Goal: Information Seeking & Learning: Learn about a topic

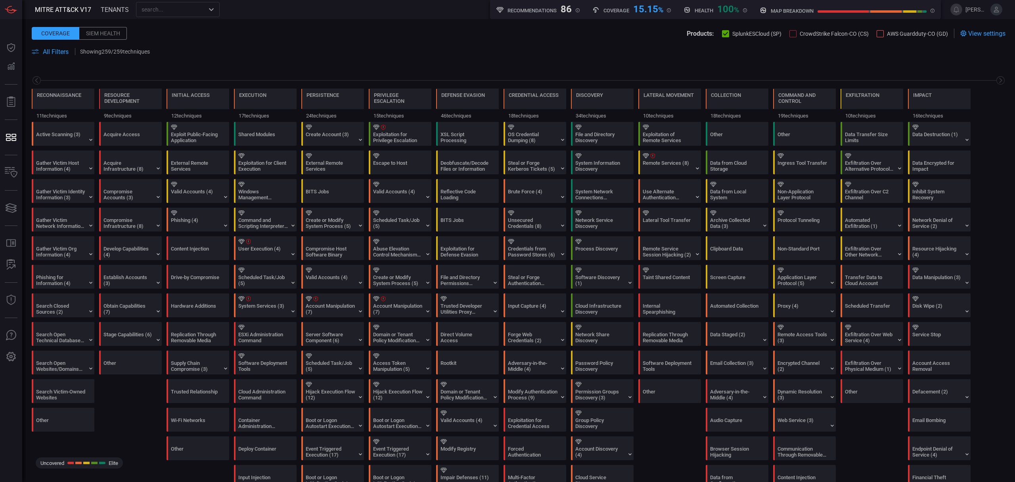
click at [61, 53] on span "All Filters" at bounding box center [56, 52] width 26 height 8
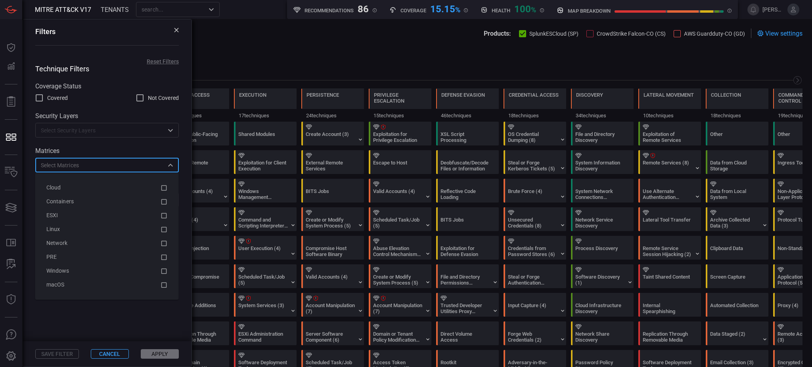
click at [113, 169] on input "text" at bounding box center [101, 165] width 126 height 10
click at [79, 272] on div "Windows" at bounding box center [100, 271] width 109 height 8
click at [161, 356] on button "Apply" at bounding box center [160, 354] width 38 height 10
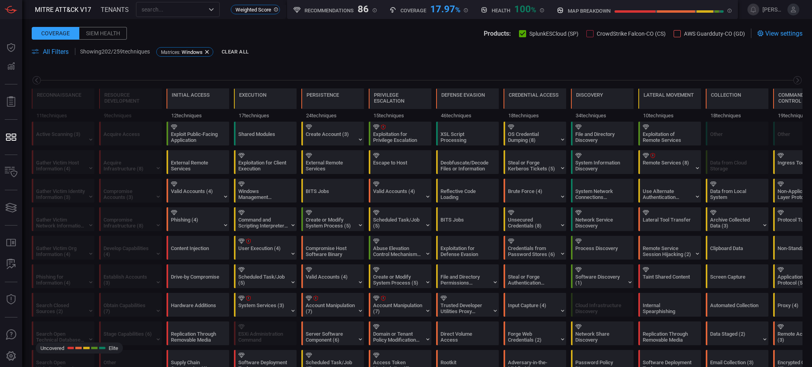
scroll to position [0, 104]
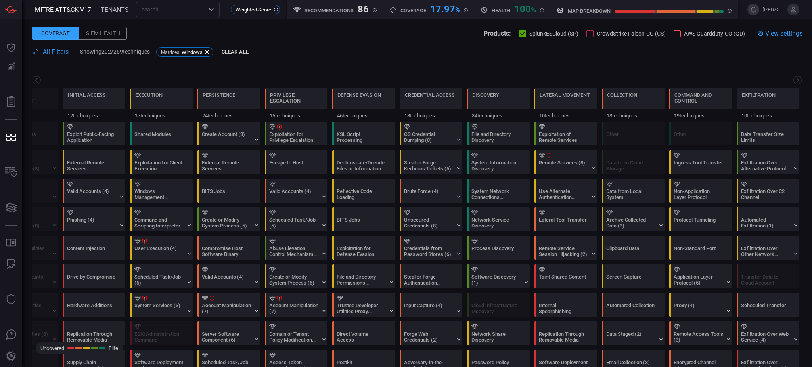
click at [67, 52] on span "All Filters" at bounding box center [56, 52] width 26 height 8
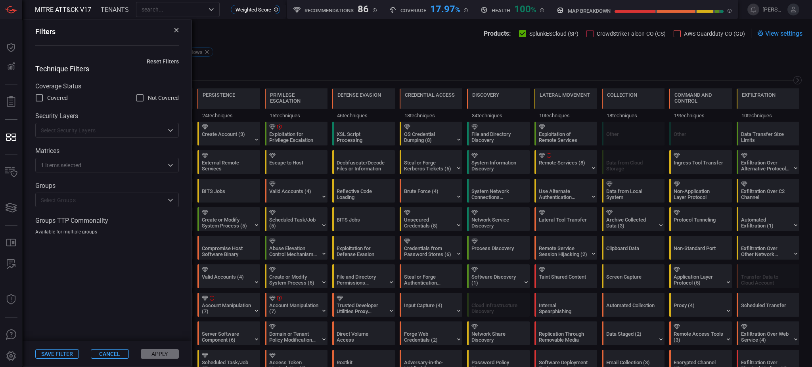
click at [85, 136] on div "​" at bounding box center [107, 130] width 144 height 15
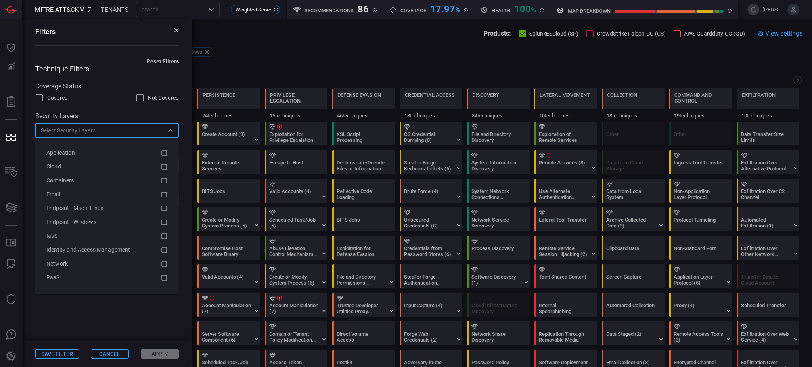
click at [84, 132] on input "text" at bounding box center [101, 130] width 126 height 10
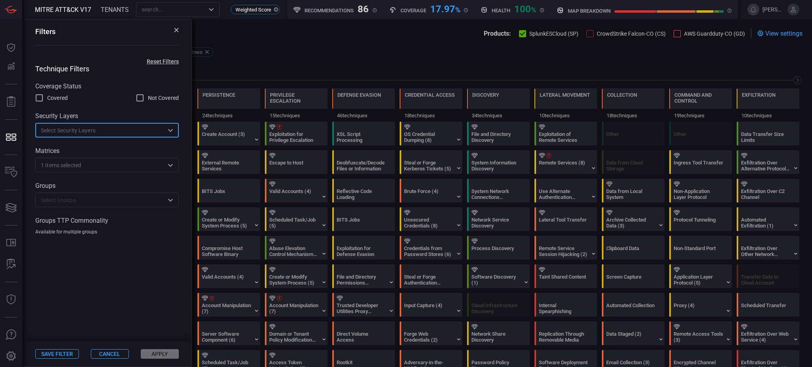
click at [73, 161] on div "1 Items selected ​" at bounding box center [107, 165] width 144 height 15
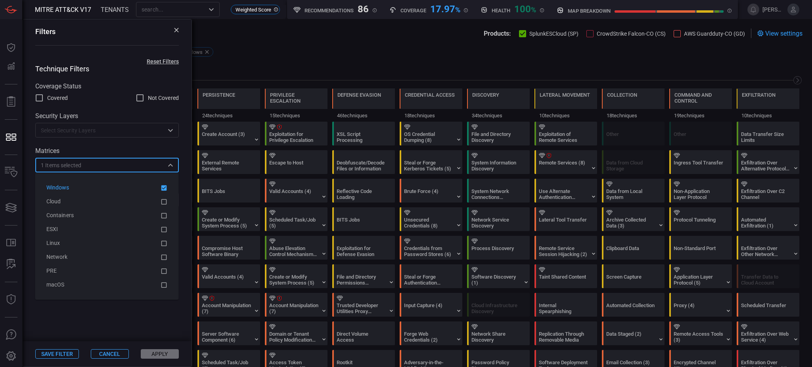
click at [73, 162] on span "1 Items selected" at bounding box center [61, 165] width 40 height 8
click at [99, 145] on div "Technique Filters Coverage Status Covered Not Covered Security Layers ​ Matrice…" at bounding box center [107, 150] width 169 height 171
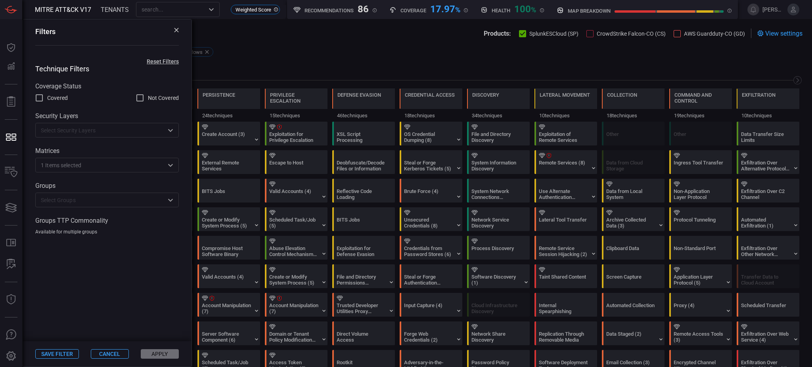
click at [94, 208] on div "Technique Filters Coverage Status Covered Not Covered Security Layers ​ Matrice…" at bounding box center [107, 150] width 169 height 171
click at [94, 204] on input "text" at bounding box center [101, 200] width 126 height 10
click at [92, 98] on div "Covered Not Covered" at bounding box center [107, 98] width 144 height 10
click at [198, 36] on span at bounding box center [305, 34] width 357 height 10
click at [179, 29] on div "Filters" at bounding box center [107, 37] width 169 height 36
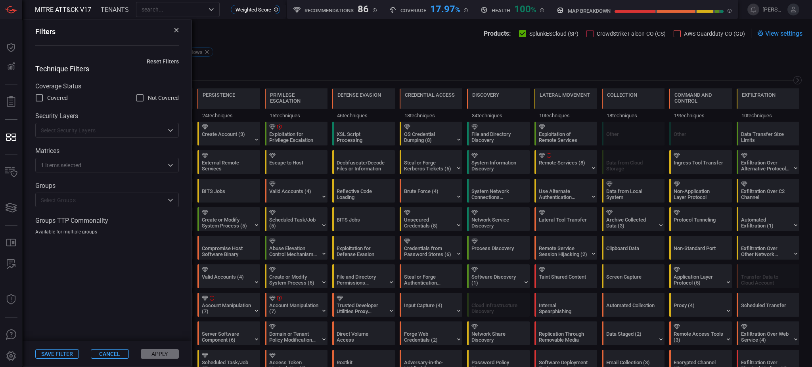
click at [175, 30] on icon at bounding box center [176, 30] width 5 height 5
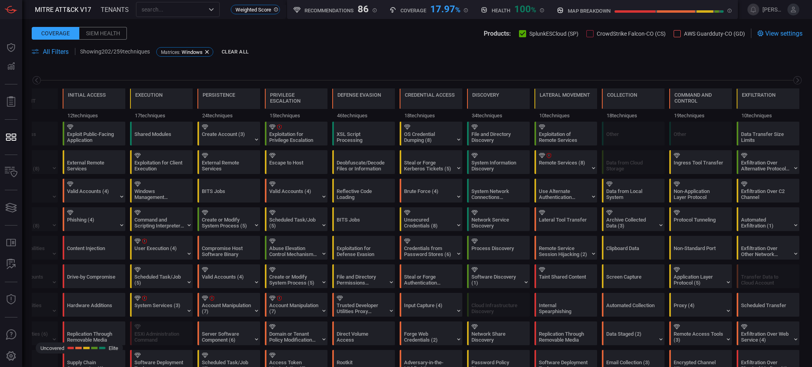
click at [239, 51] on button "Clear All" at bounding box center [235, 52] width 31 height 12
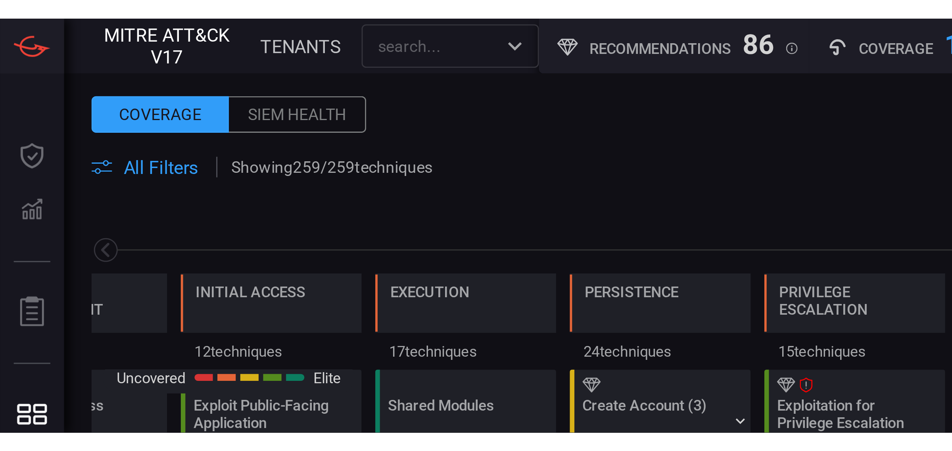
scroll to position [0, 0]
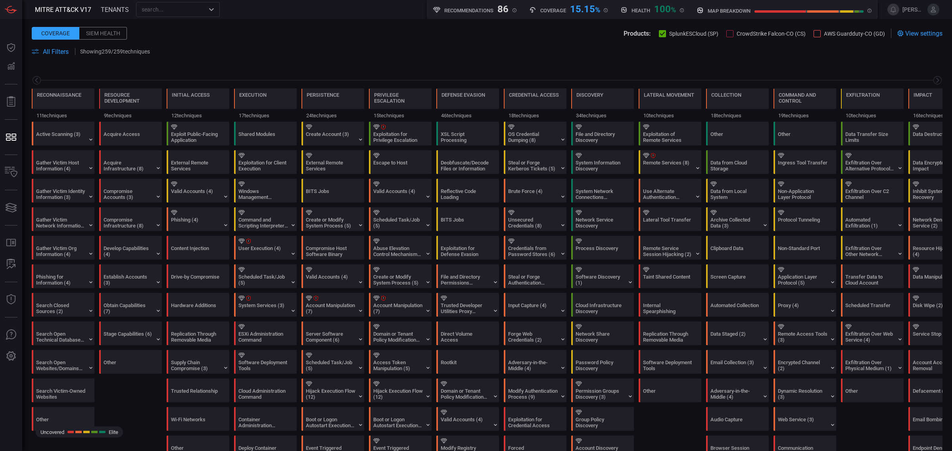
drag, startPoint x: 979, startPoint y: 0, endPoint x: 56, endPoint y: 54, distance: 924.5
click at [56, 54] on span "All Filters" at bounding box center [56, 52] width 26 height 8
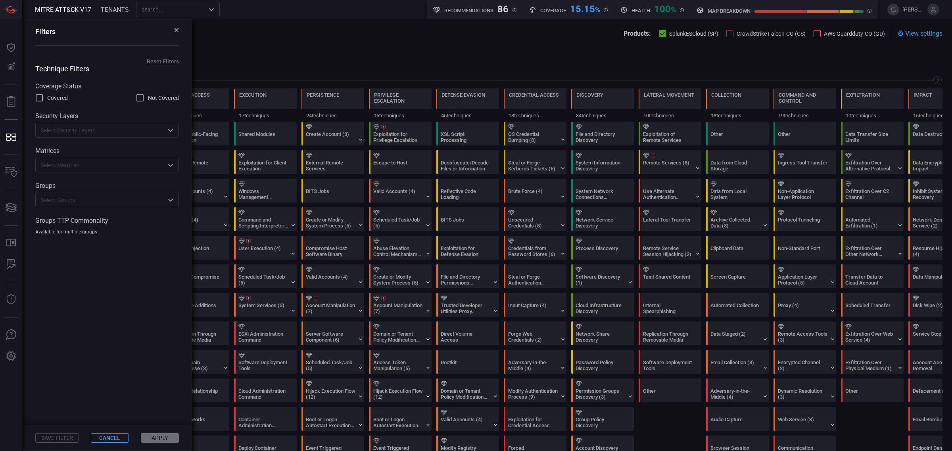
click at [250, 31] on span at bounding box center [375, 34] width 497 height 10
click at [295, 65] on span at bounding box center [487, 61] width 911 height 10
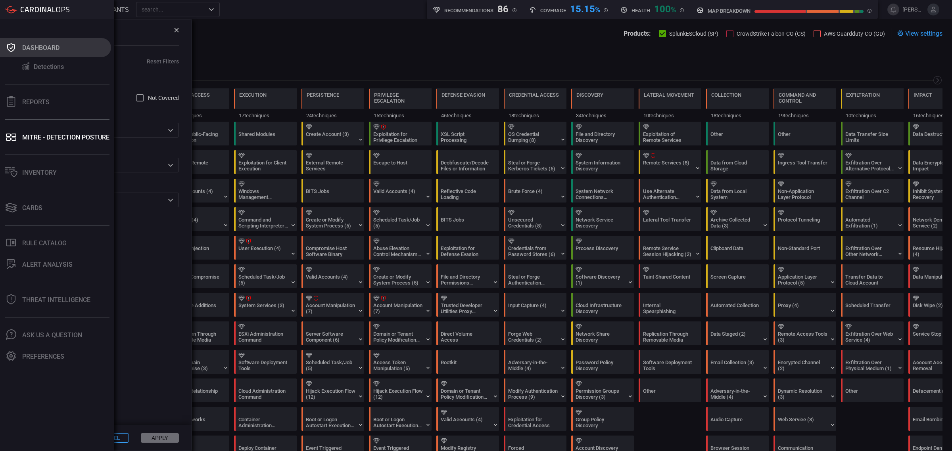
click at [39, 46] on div "Dashboard" at bounding box center [40, 48] width 37 height 8
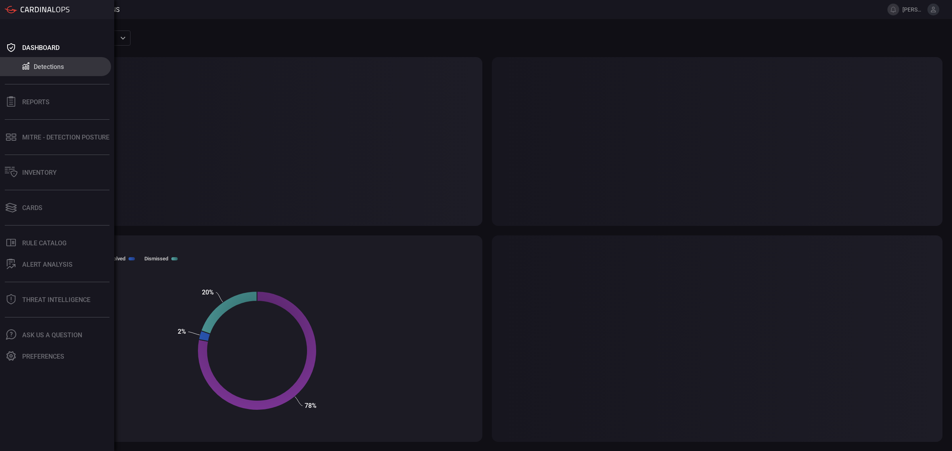
click at [23, 183] on div "Dashboard Detections Reports MITRE - Detection Posture Inventory Cards .st0_rul…" at bounding box center [57, 235] width 114 height 432
click at [24, 178] on button "Inventory" at bounding box center [55, 172] width 111 height 19
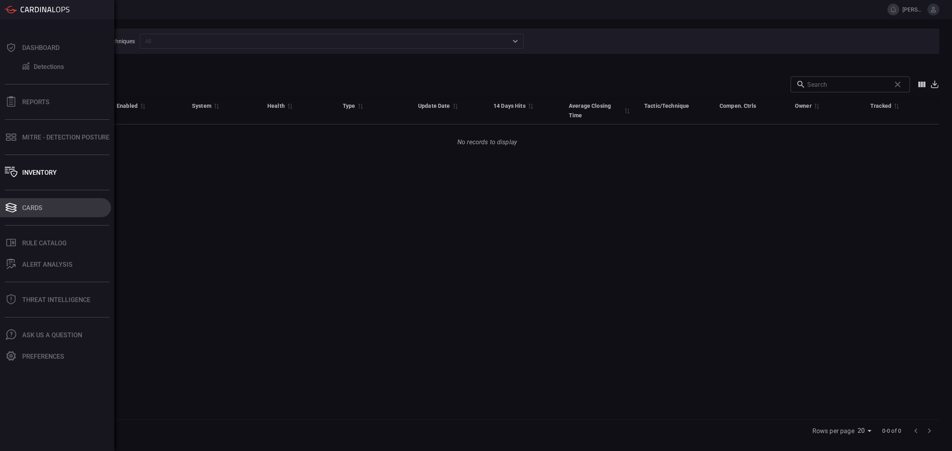
click at [47, 213] on button "Cards" at bounding box center [55, 207] width 111 height 19
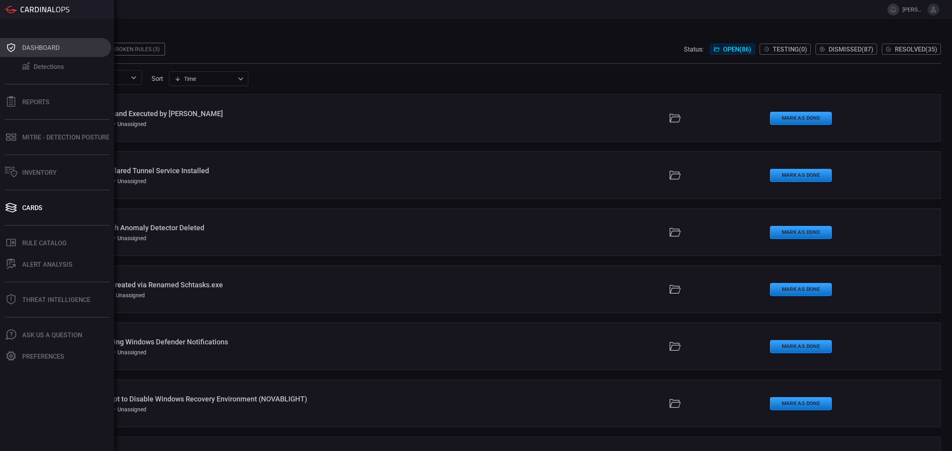
click at [15, 46] on icon at bounding box center [11, 47] width 8 height 9
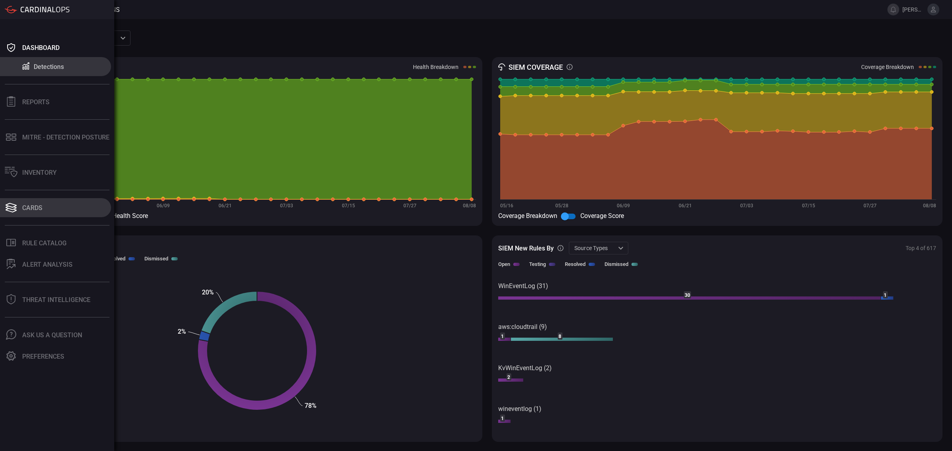
click at [19, 211] on button "Cards" at bounding box center [55, 207] width 111 height 19
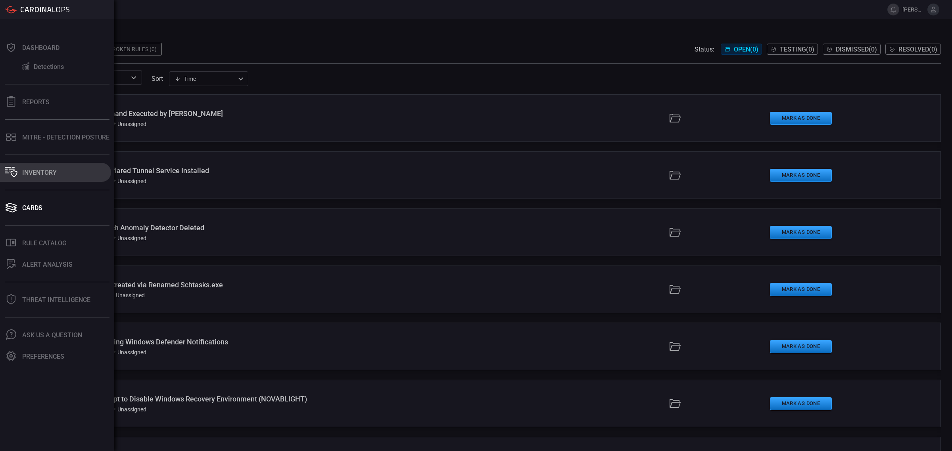
click at [16, 175] on icon at bounding box center [11, 172] width 13 height 10
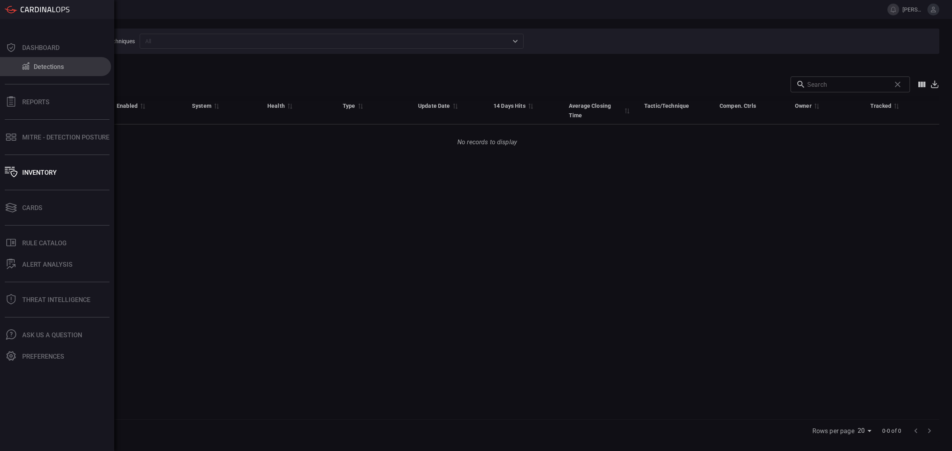
click at [31, 66] on button "Detections" at bounding box center [55, 66] width 111 height 19
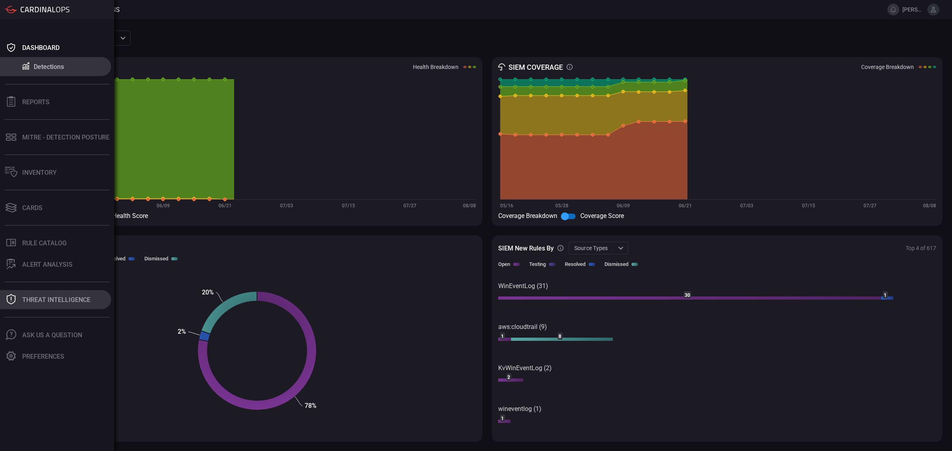
click at [32, 296] on div "Threat Intelligence" at bounding box center [56, 300] width 68 height 8
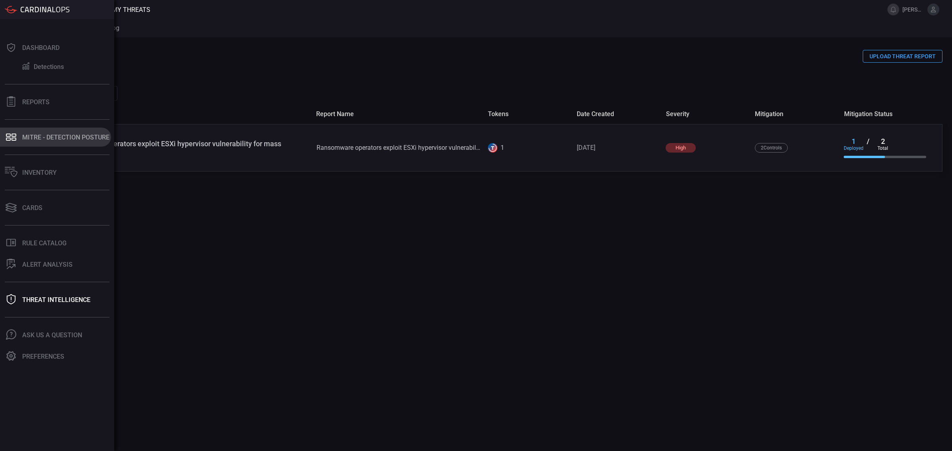
click at [48, 143] on button "MITRE - Detection Posture" at bounding box center [55, 137] width 111 height 19
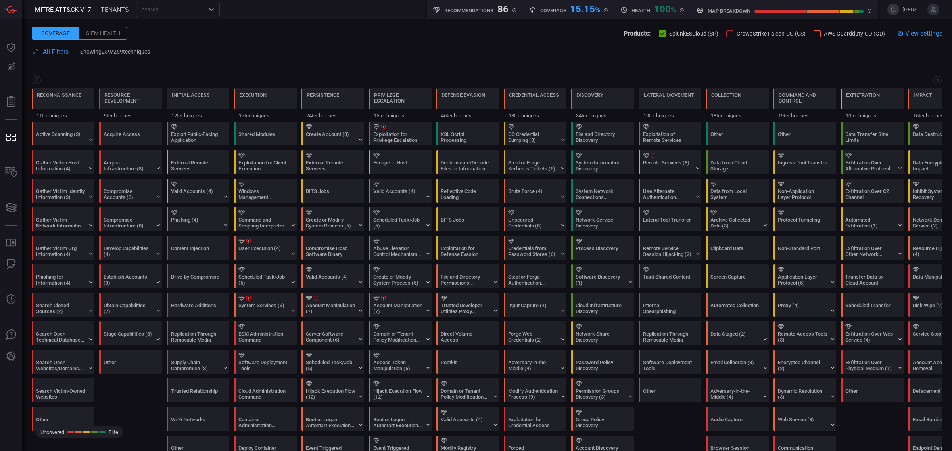
scroll to position [0, 38]
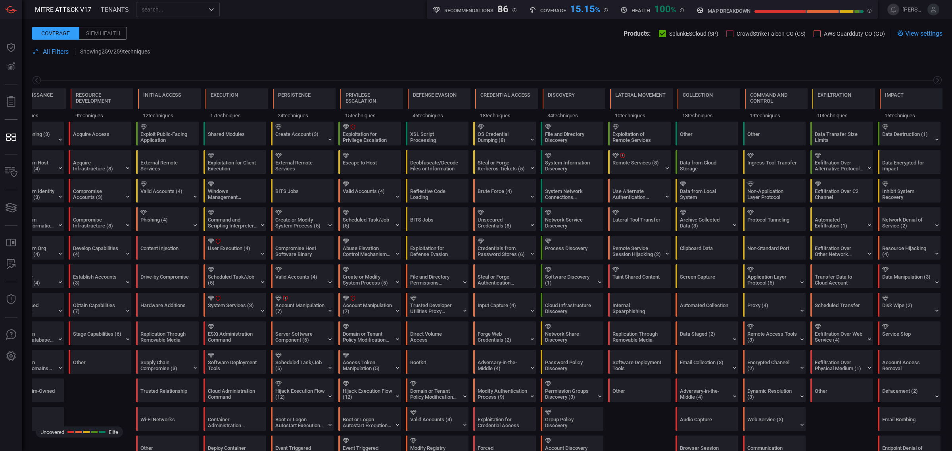
click at [60, 48] on span "All Filters" at bounding box center [56, 52] width 26 height 8
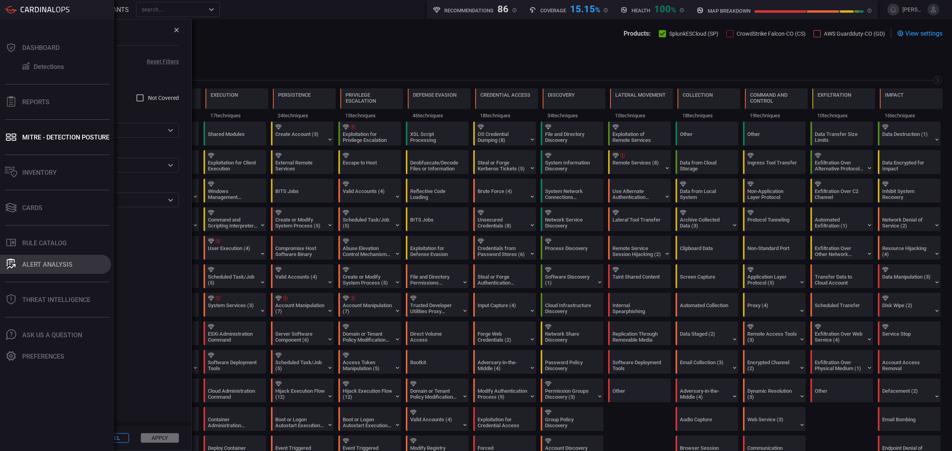
click at [48, 262] on div "ALERT ANALYSIS" at bounding box center [47, 265] width 50 height 8
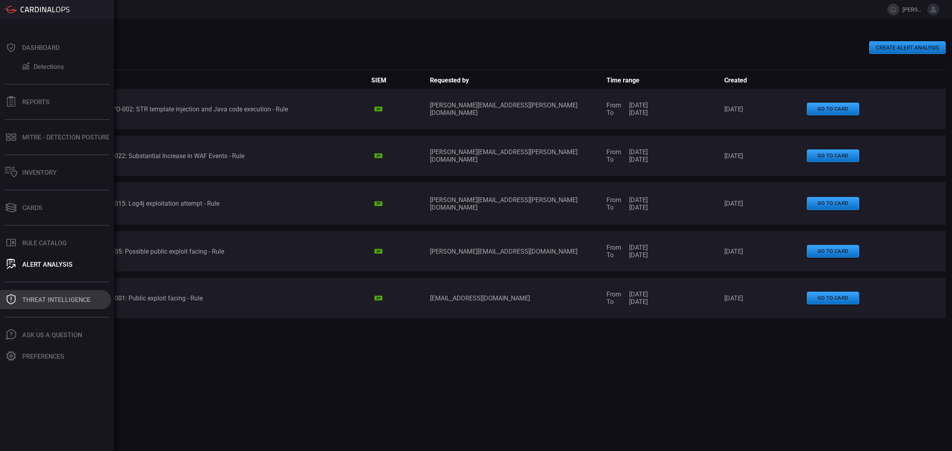
click at [27, 295] on button "Threat Intelligence" at bounding box center [55, 299] width 111 height 19
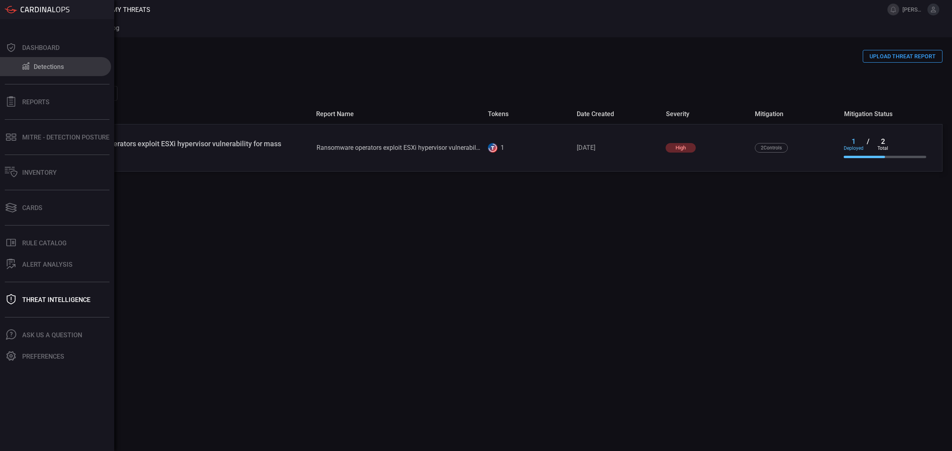
click at [44, 75] on button "Detections" at bounding box center [55, 66] width 111 height 19
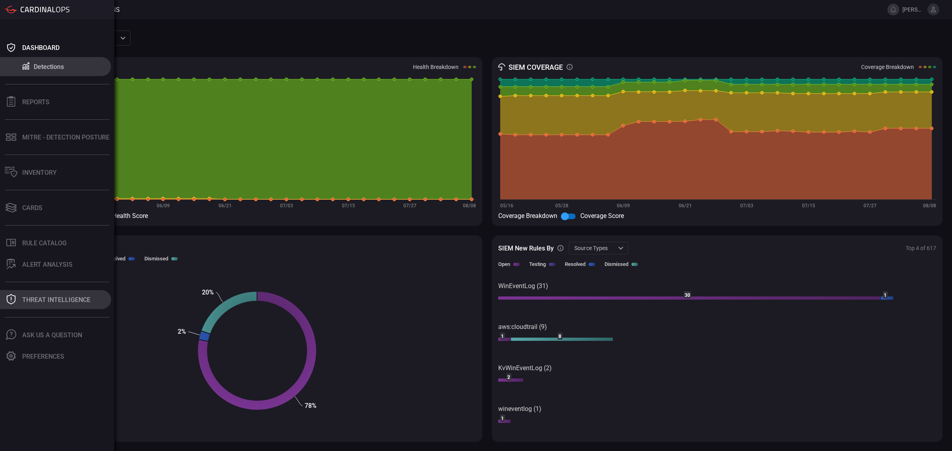
click at [56, 308] on button "Threat Intelligence" at bounding box center [55, 299] width 111 height 19
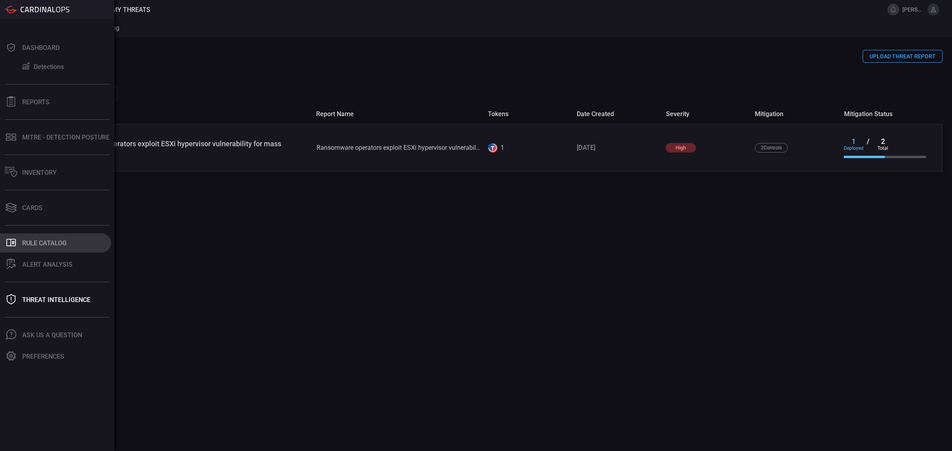
click at [23, 248] on button ".st0_rule_catalog_icon{fill: currentColor;} Rule Catalog" at bounding box center [55, 243] width 111 height 19
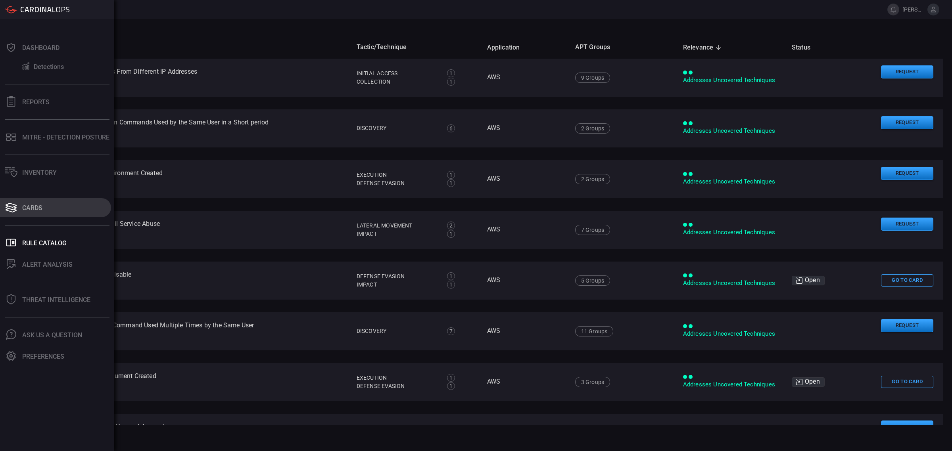
click at [7, 209] on icon at bounding box center [11, 211] width 11 height 4
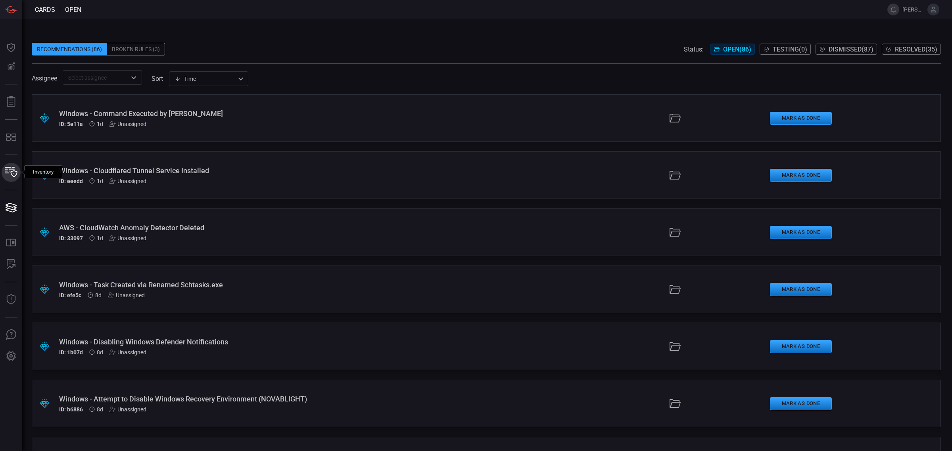
click at [5, 174] on icon at bounding box center [11, 172] width 13 height 10
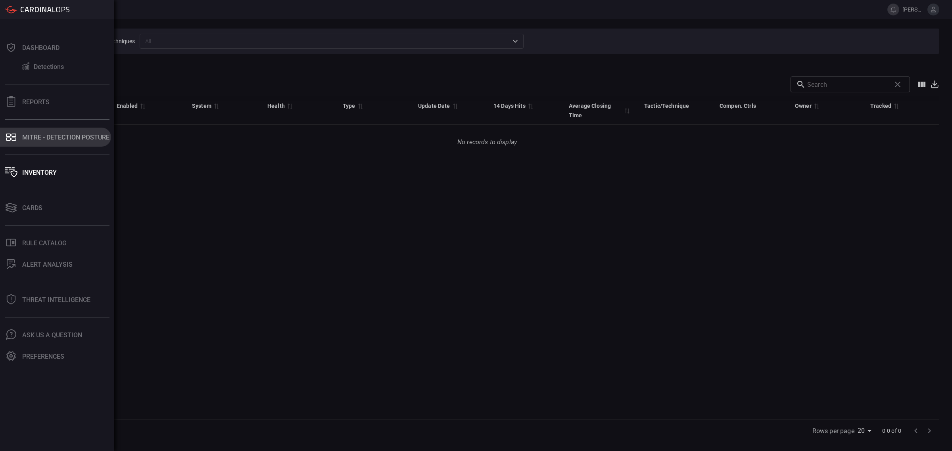
click at [12, 138] on icon at bounding box center [14, 139] width 5 height 3
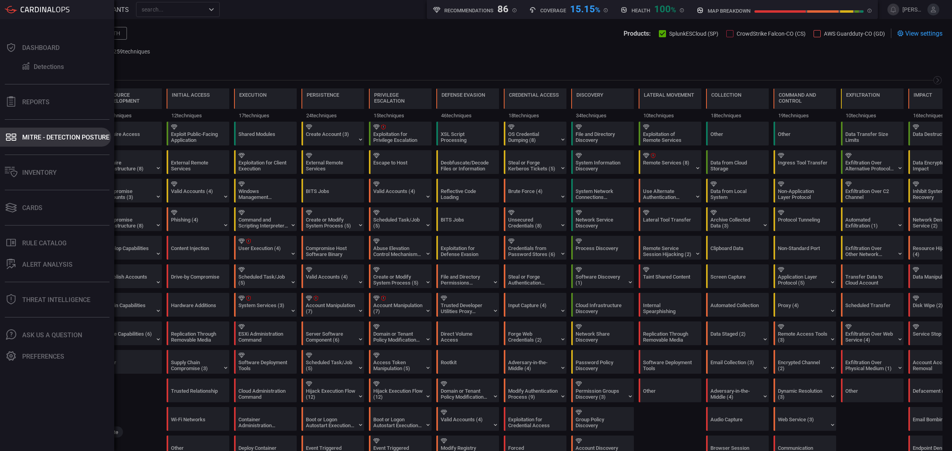
scroll to position [0, 38]
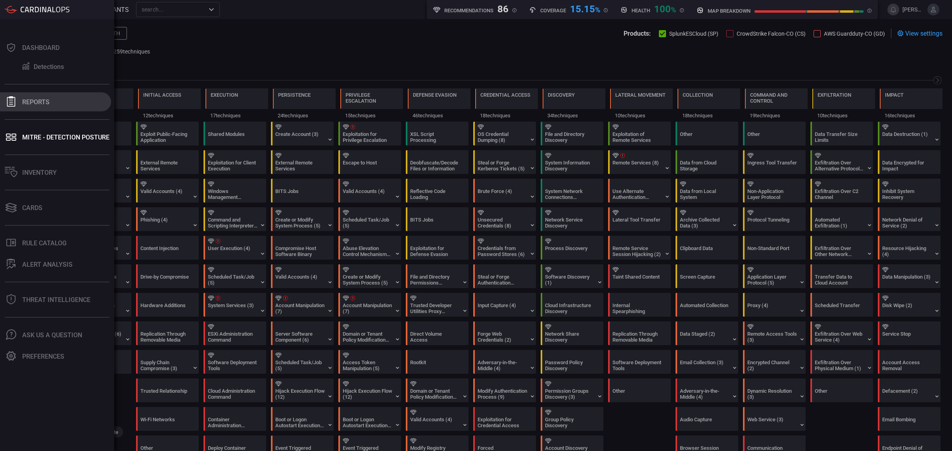
click at [50, 107] on button "Reports" at bounding box center [55, 101] width 111 height 19
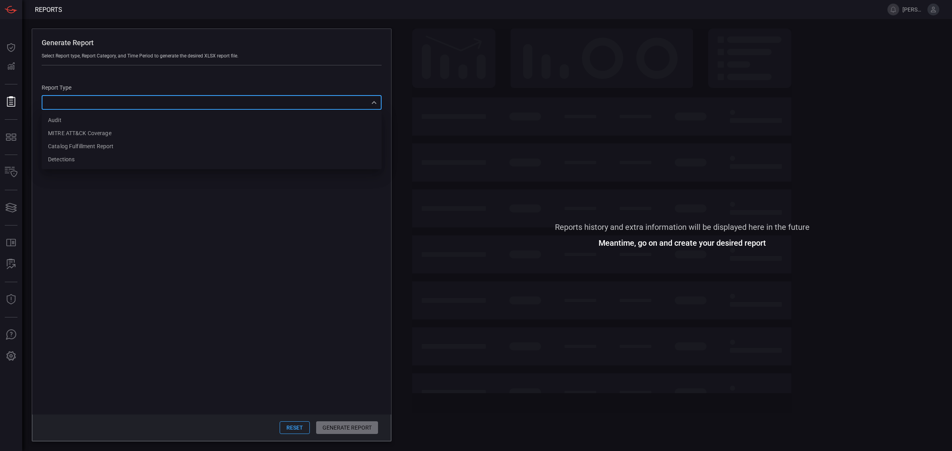
click at [85, 107] on div "​ Audit MITRE ATT&CK Coverage Catalog fulfillment report Detections ​" at bounding box center [212, 102] width 340 height 15
click at [420, 131] on div at bounding box center [476, 225] width 952 height 451
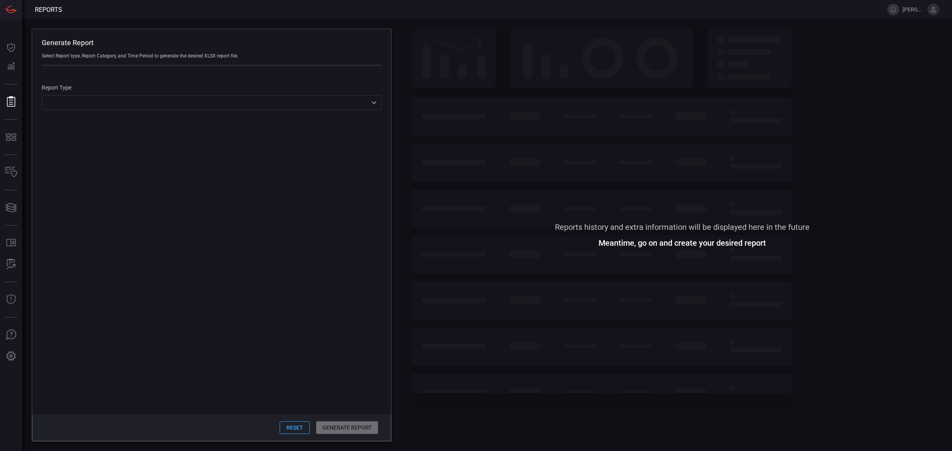
click at [94, 18] on span at bounding box center [469, 9] width 815 height 19
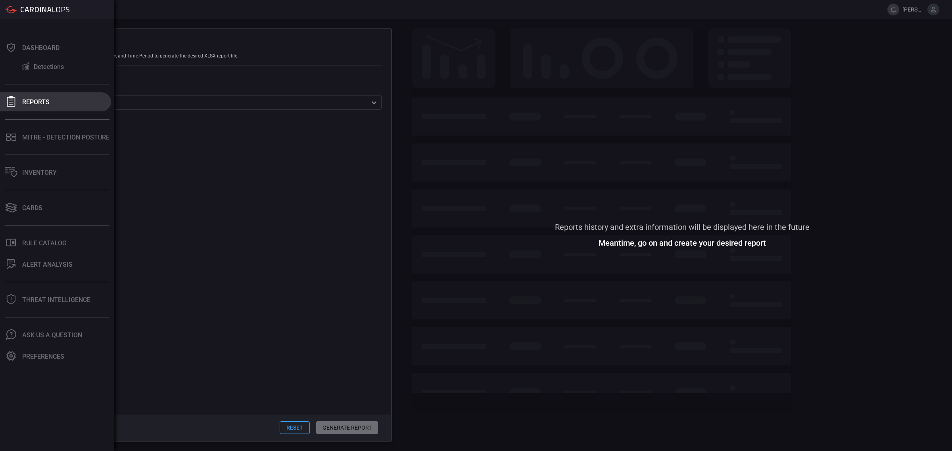
click at [12, 102] on icon at bounding box center [11, 101] width 10 height 10
click at [26, 66] on icon at bounding box center [26, 66] width 10 height 8
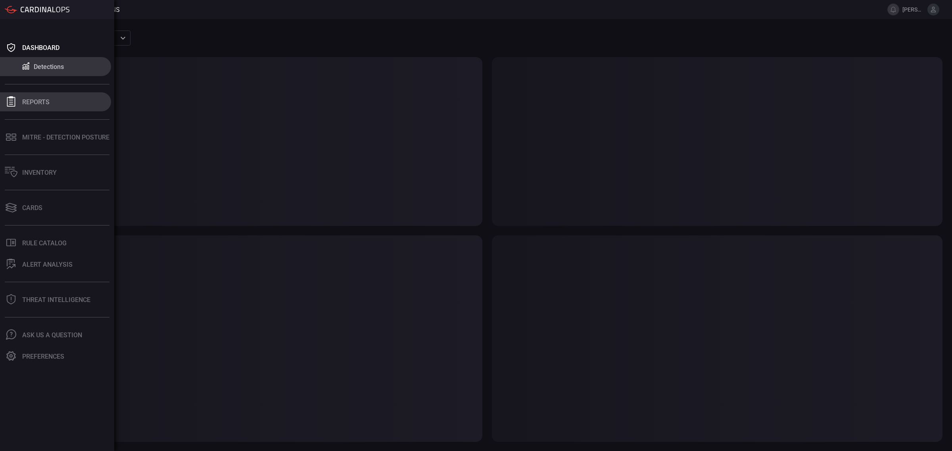
click at [35, 100] on div "Reports" at bounding box center [35, 102] width 27 height 8
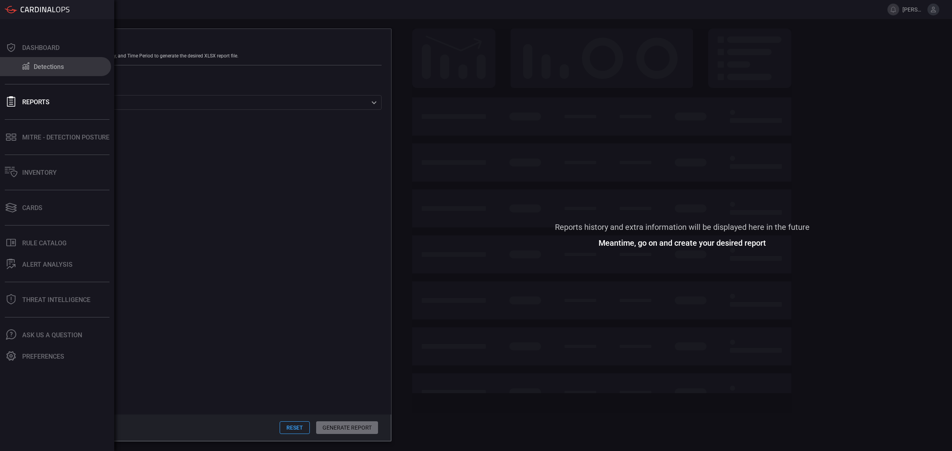
click at [18, 67] on button "Detections" at bounding box center [55, 66] width 111 height 19
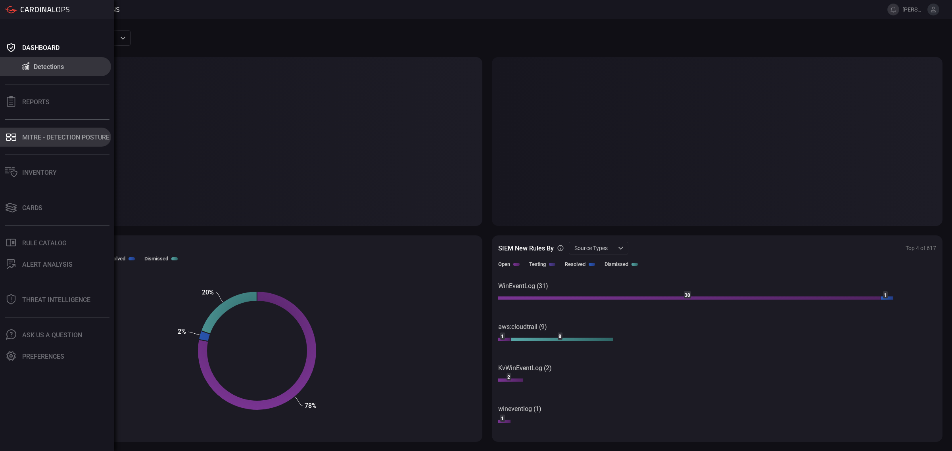
click at [44, 141] on button "MITRE - Detection Posture" at bounding box center [55, 137] width 111 height 19
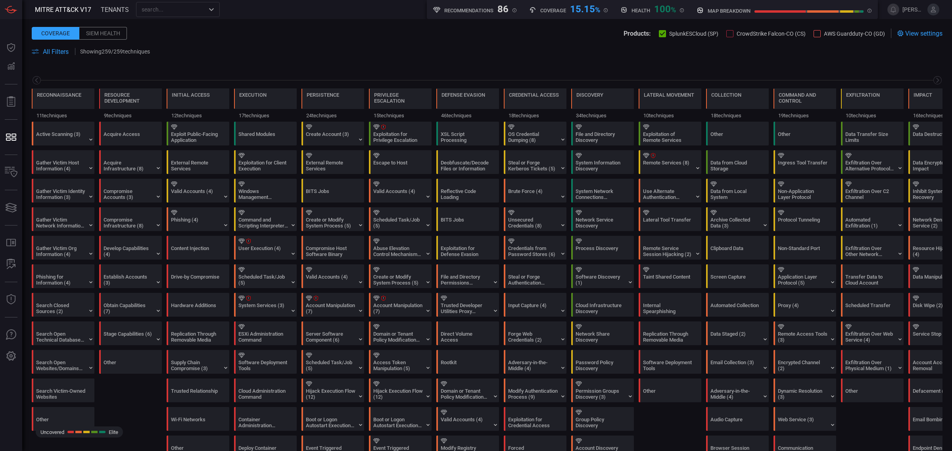
scroll to position [0, 38]
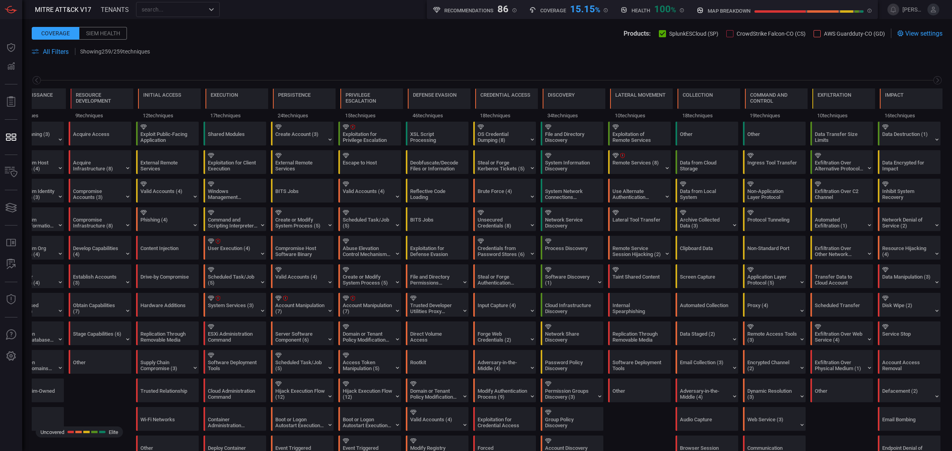
click at [117, 31] on div "Siem Health" at bounding box center [103, 33] width 48 height 13
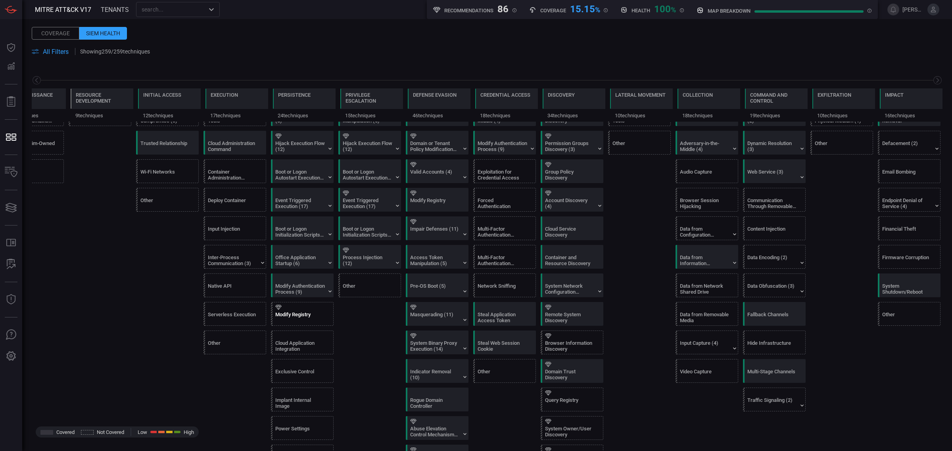
scroll to position [0, 0]
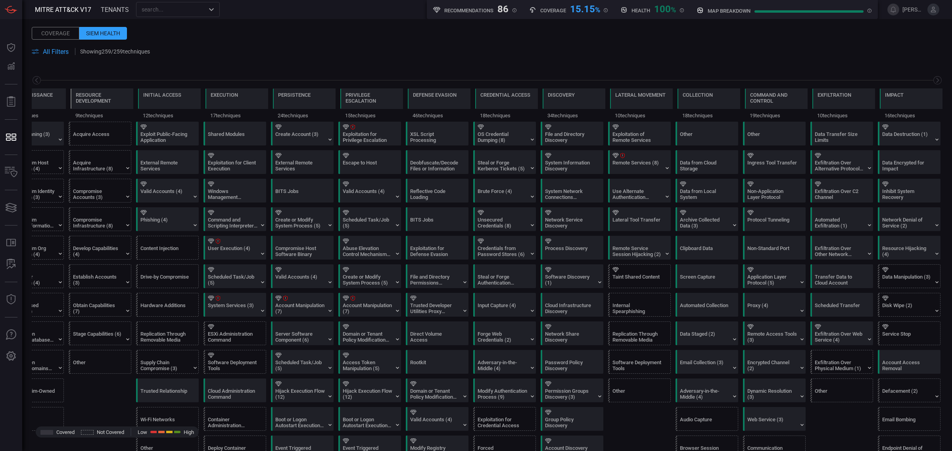
click at [56, 30] on div "Coverage" at bounding box center [56, 33] width 48 height 13
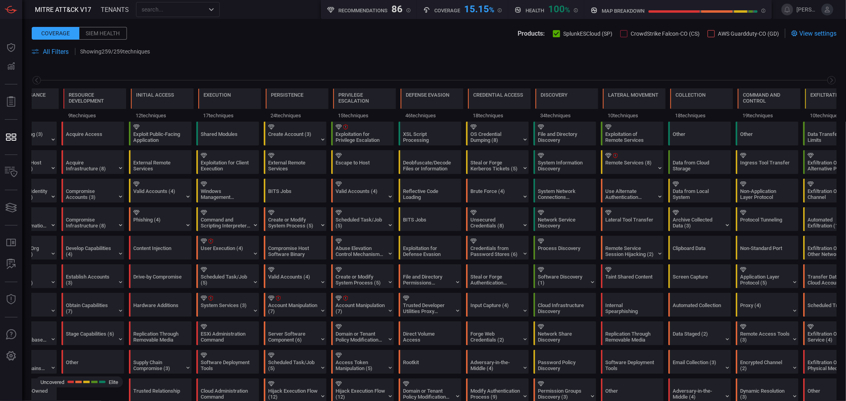
scroll to position [0, 38]
drag, startPoint x: 939, startPoint y: 1, endPoint x: 386, endPoint y: 54, distance: 555.8
click at [386, 54] on span at bounding box center [496, 52] width 680 height 10
click at [808, 36] on span "View settings" at bounding box center [817, 34] width 37 height 8
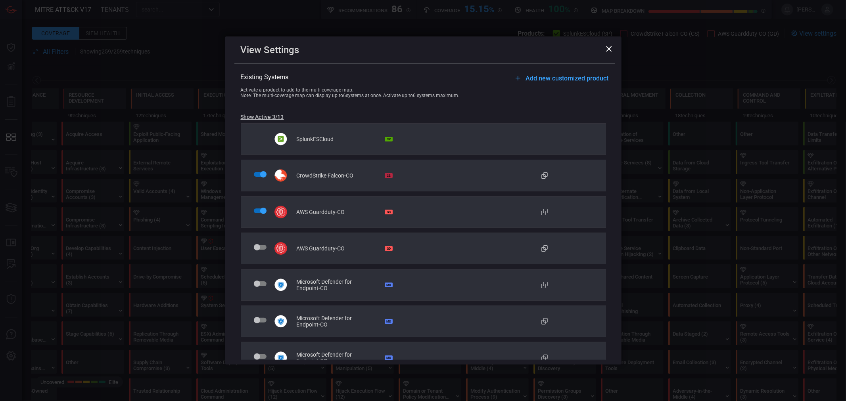
click at [608, 46] on icon at bounding box center [609, 49] width 6 height 6
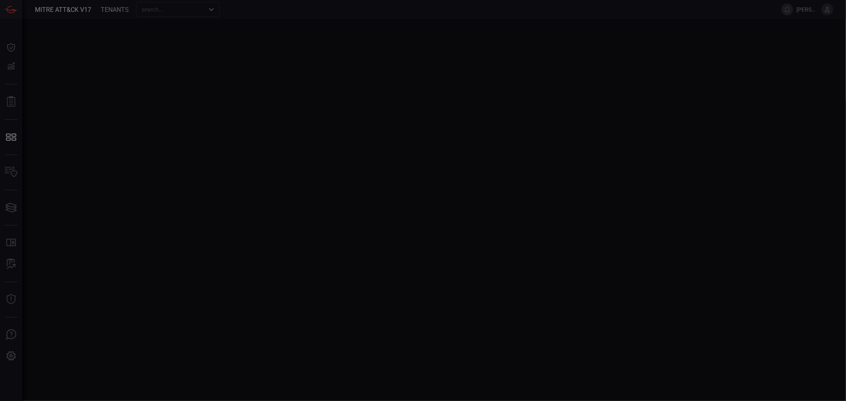
click at [607, 48] on div at bounding box center [423, 200] width 846 height 401
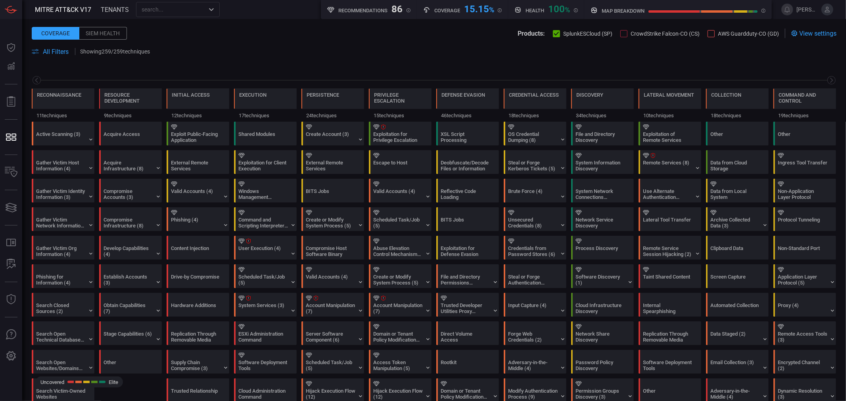
scroll to position [0, 104]
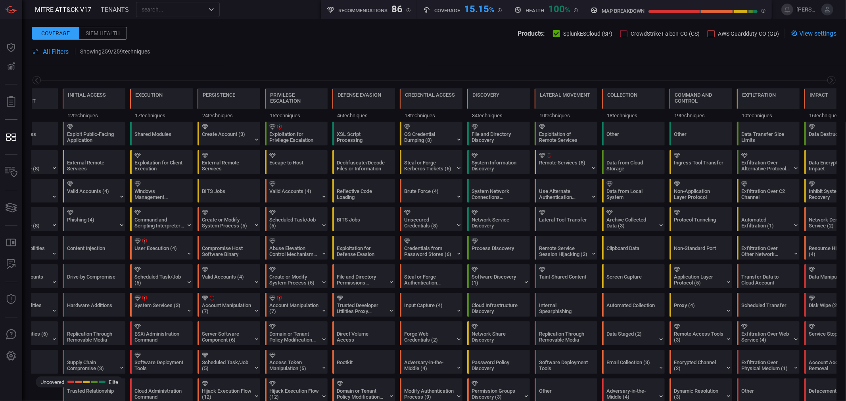
click at [54, 53] on span "All Filters" at bounding box center [56, 52] width 26 height 8
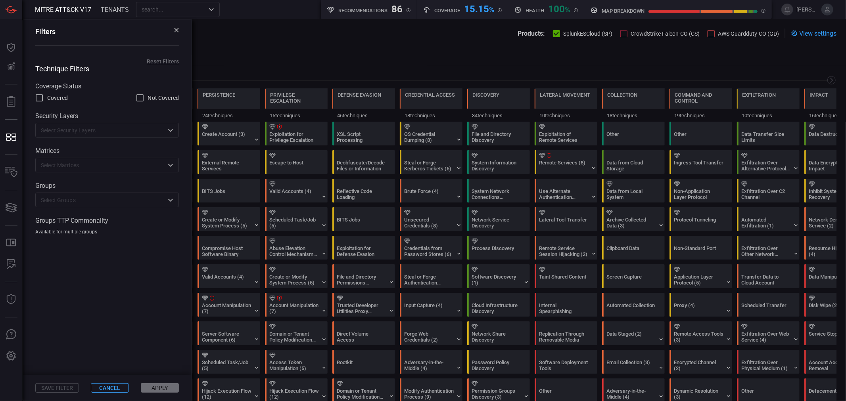
click at [162, 64] on div "Filters Reset Filters Technique Filters Coverage Status Covered Not Covered Sec…" at bounding box center [107, 210] width 170 height 382
click at [165, 58] on span at bounding box center [107, 56] width 169 height 3
click at [143, 97] on input "Not Covered" at bounding box center [140, 98] width 10 height 10
checkbox input "true"
click at [93, 199] on input "text" at bounding box center [101, 200] width 126 height 10
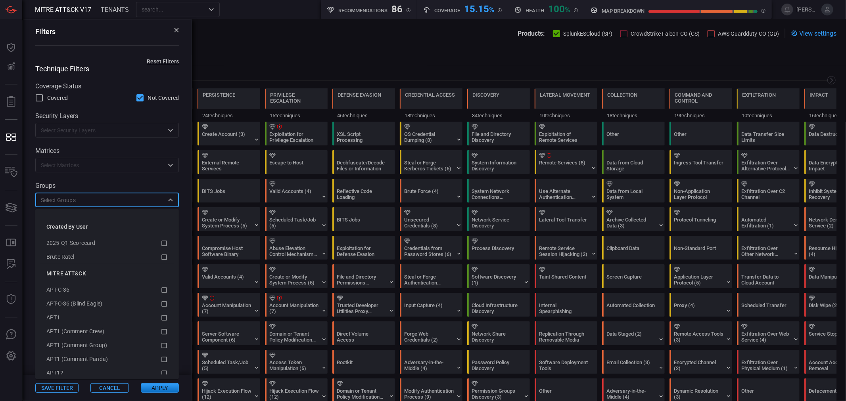
click at [92, 205] on input "text" at bounding box center [101, 200] width 126 height 10
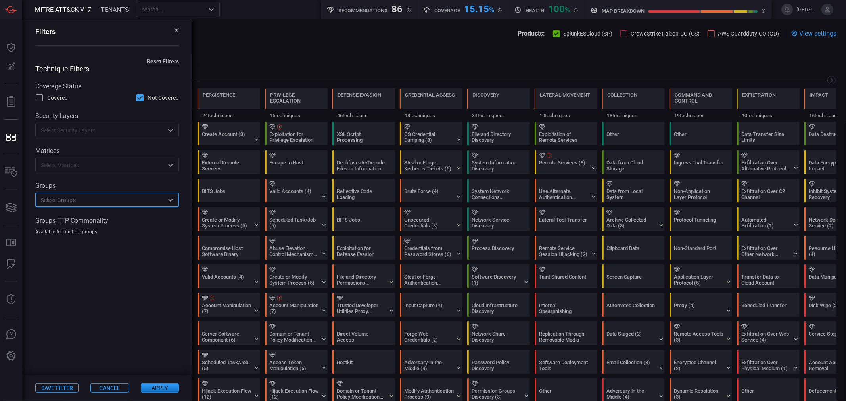
click at [92, 205] on input "text" at bounding box center [101, 200] width 126 height 10
click at [88, 178] on div "Technique Filters Coverage Status Covered Not Covered Security Layers ​ Matrice…" at bounding box center [107, 150] width 169 height 171
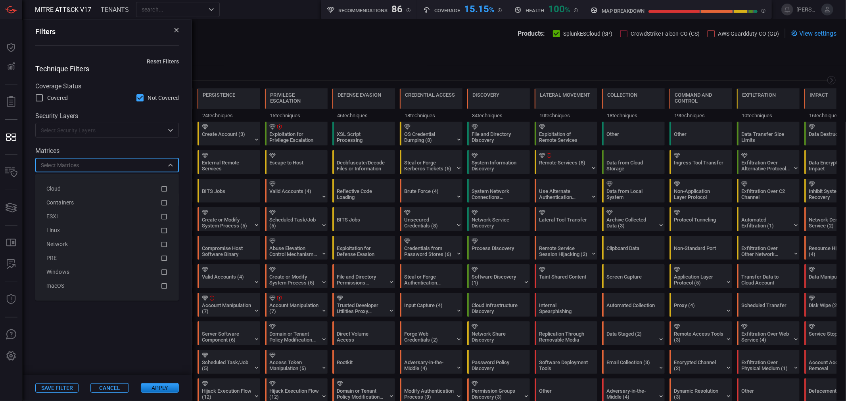
click at [88, 167] on input "text" at bounding box center [101, 165] width 126 height 10
click at [80, 134] on input "text" at bounding box center [101, 130] width 126 height 10
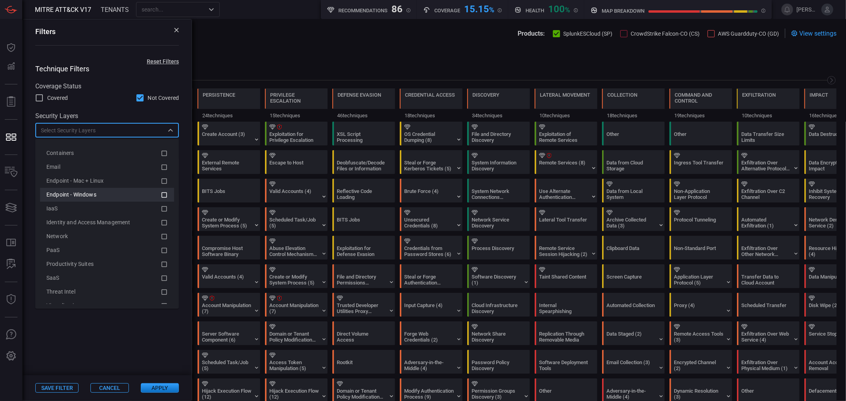
scroll to position [40, 0]
click at [163, 390] on button "Apply" at bounding box center [160, 389] width 38 height 10
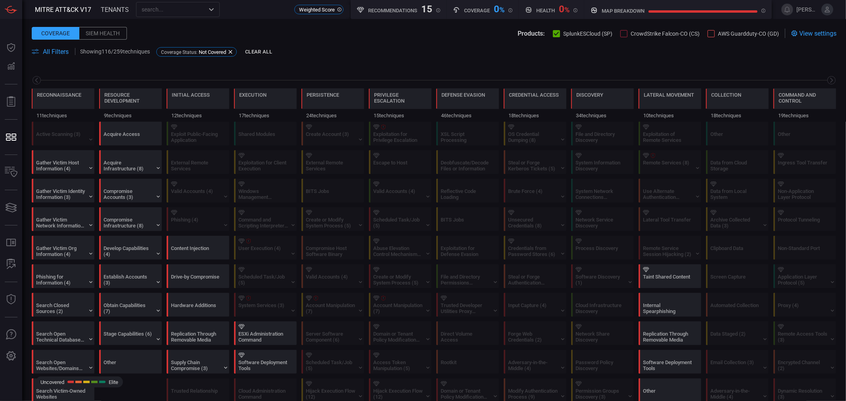
scroll to position [0, 104]
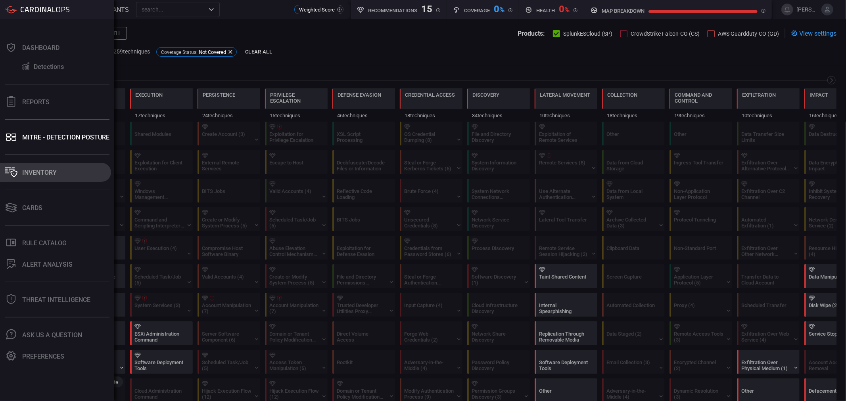
click at [28, 174] on div "Inventory" at bounding box center [39, 173] width 35 height 8
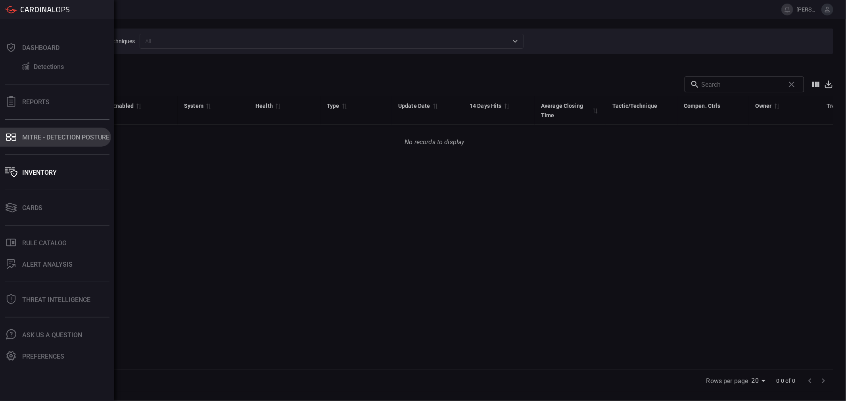
click at [41, 140] on div "MITRE - Detection Posture" at bounding box center [65, 138] width 87 height 8
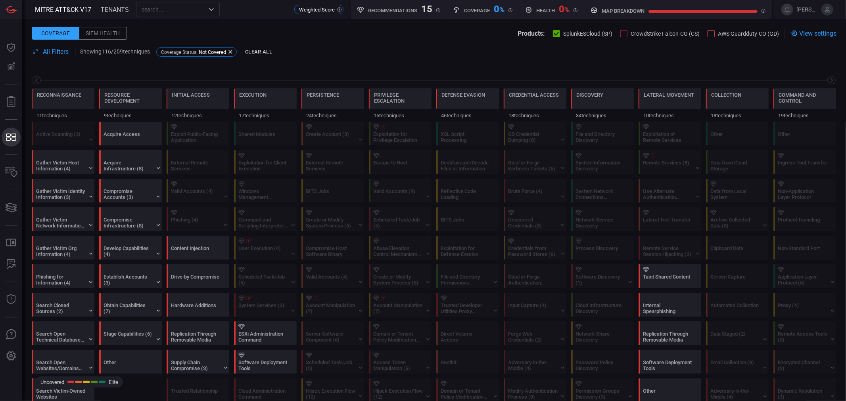
scroll to position [0, 104]
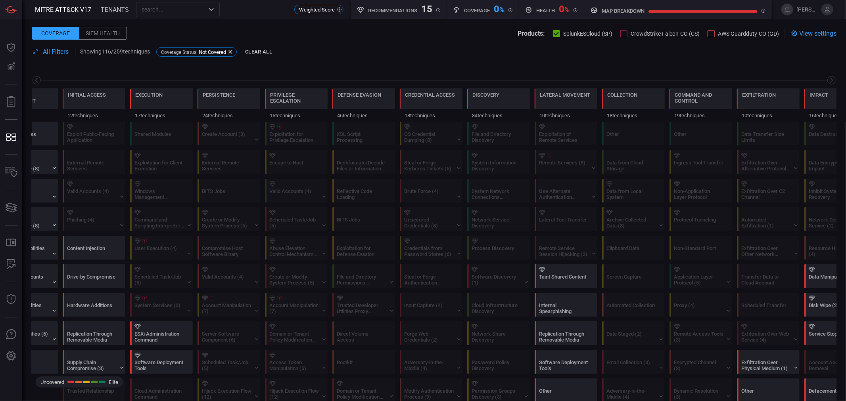
click at [181, 11] on input "text" at bounding box center [171, 9] width 66 height 10
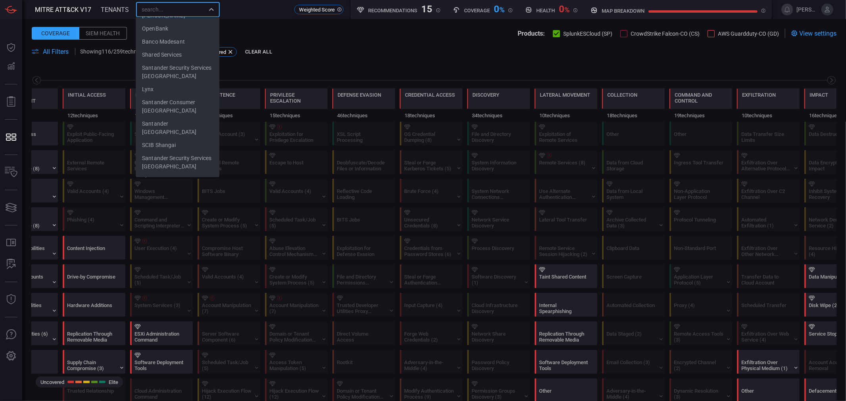
scroll to position [0, 0]
type input "All - showing only common"
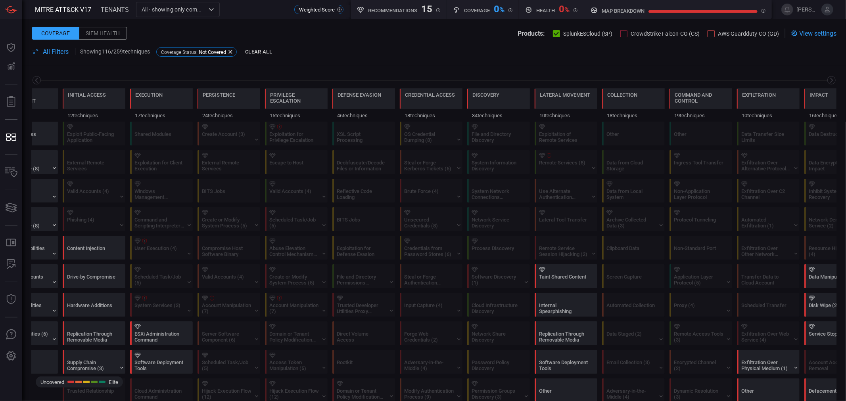
click at [300, 40] on span at bounding box center [434, 42] width 805 height 9
click at [93, 248] on div "Content Injection" at bounding box center [92, 252] width 50 height 12
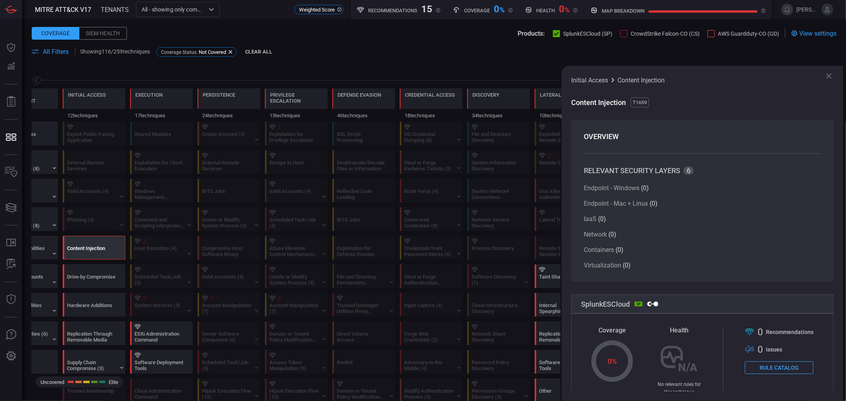
click at [450, 40] on span at bounding box center [434, 42] width 805 height 9
click at [213, 15] on div at bounding box center [211, 9] width 10 height 11
click at [212, 12] on icon "Open" at bounding box center [212, 10] width 10 height 10
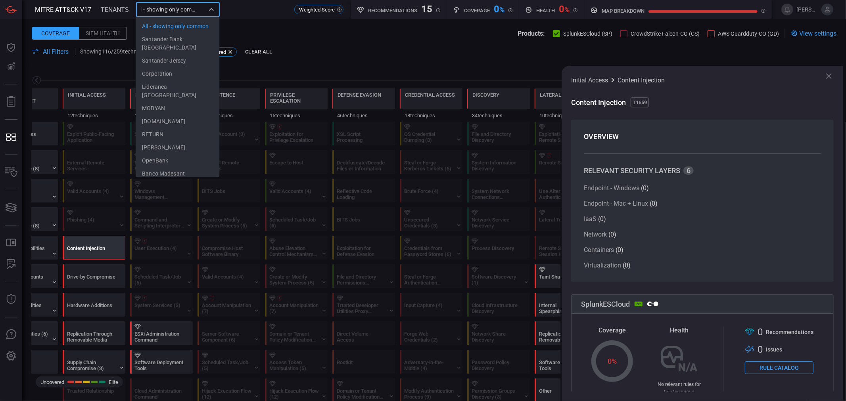
click at [323, 63] on span at bounding box center [434, 61] width 805 height 10
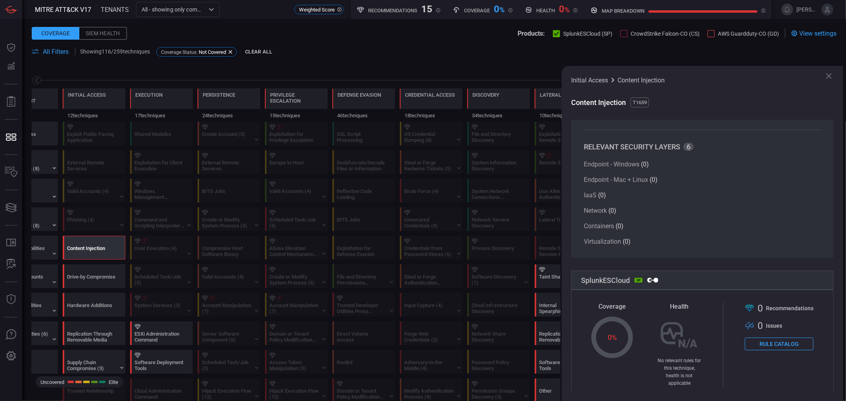
scroll to position [63, 0]
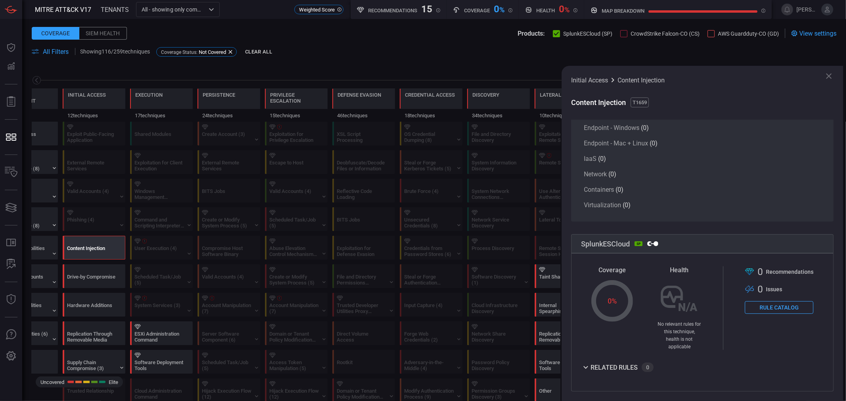
click at [830, 76] on icon at bounding box center [829, 76] width 10 height 10
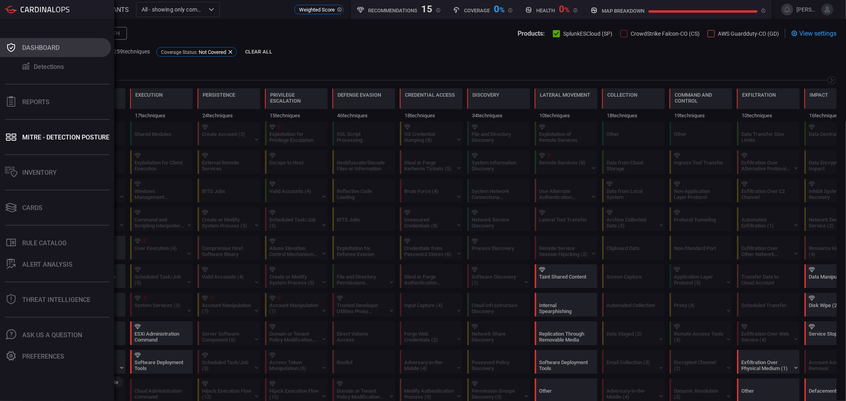
click at [25, 45] on div "Dashboard" at bounding box center [40, 48] width 37 height 8
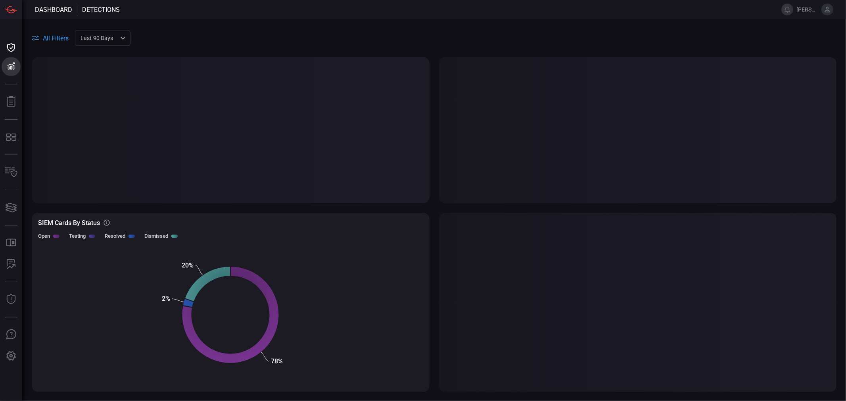
click at [48, 36] on span "All Filters" at bounding box center [56, 39] width 26 height 8
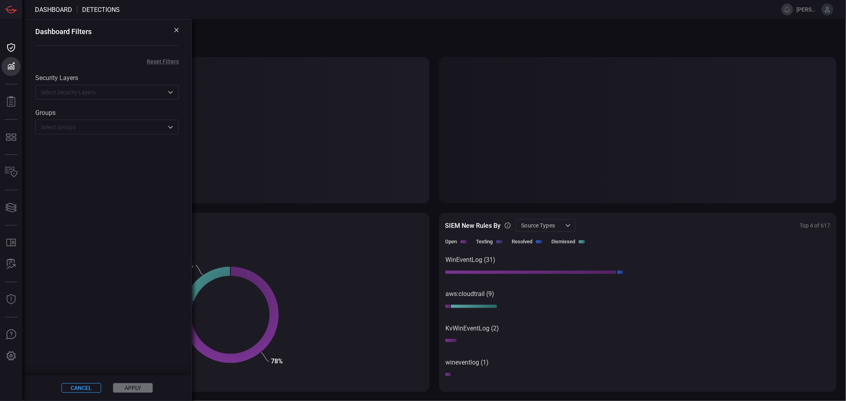
click at [73, 93] on input "text" at bounding box center [101, 92] width 126 height 10
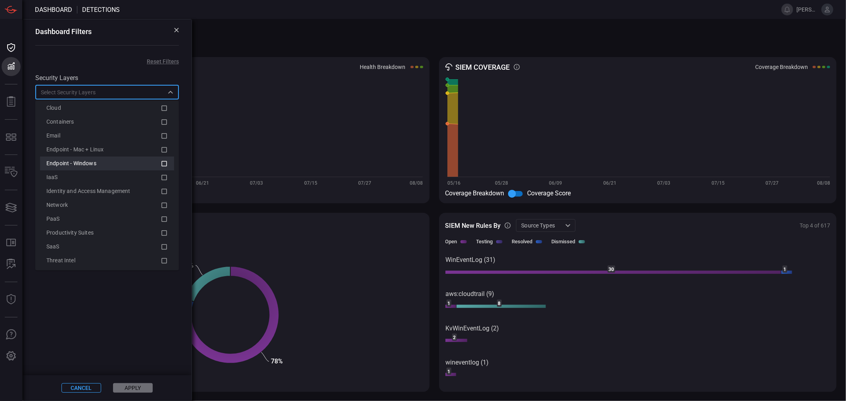
scroll to position [40, 0]
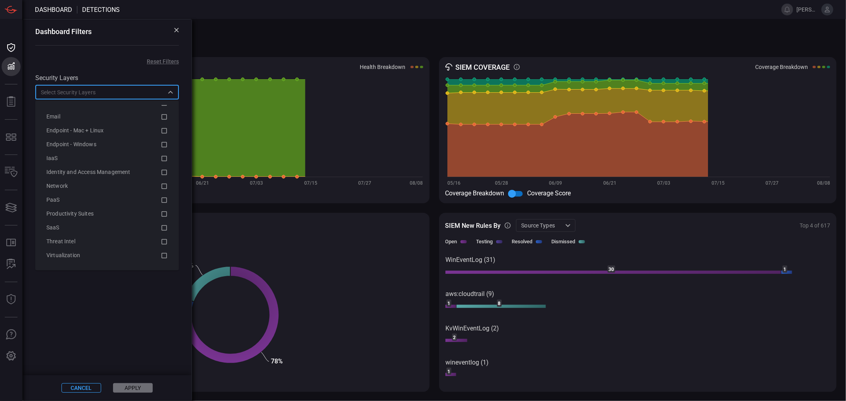
click at [88, 73] on div "Security Layers ​ Groups ​" at bounding box center [107, 100] width 169 height 70
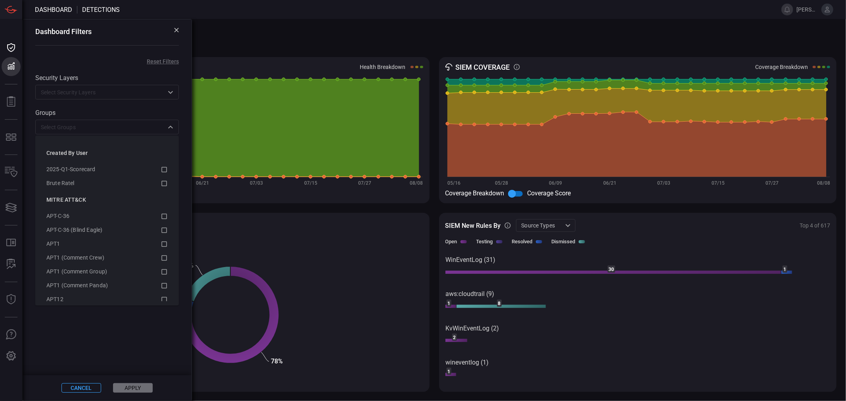
click at [82, 122] on div "​" at bounding box center [107, 127] width 144 height 15
click at [84, 84] on div "Security Layers ​" at bounding box center [107, 86] width 144 height 25
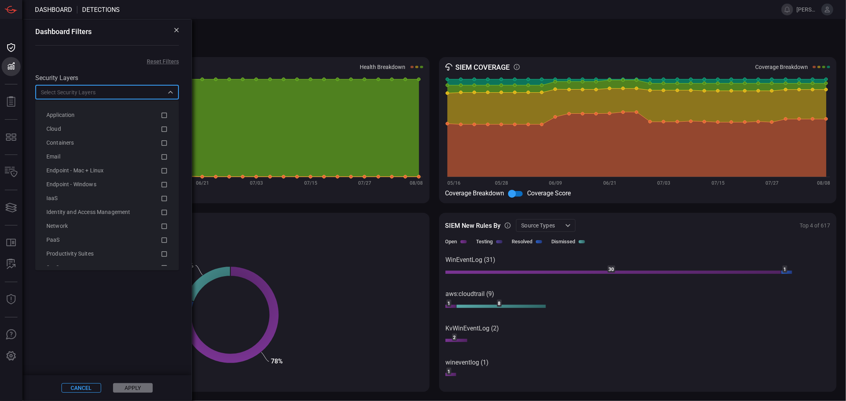
click at [116, 88] on input "text" at bounding box center [101, 92] width 126 height 10
click at [239, 33] on div "All Filters Last 90 days quarter ​" at bounding box center [434, 38] width 805 height 15
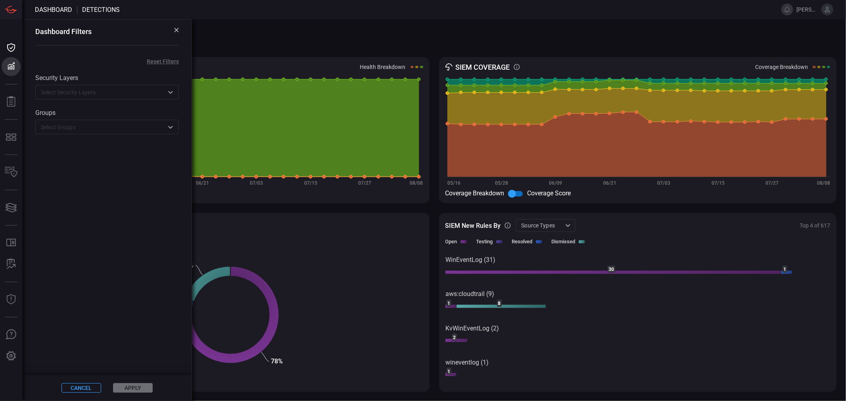
click at [175, 30] on icon at bounding box center [176, 30] width 5 height 5
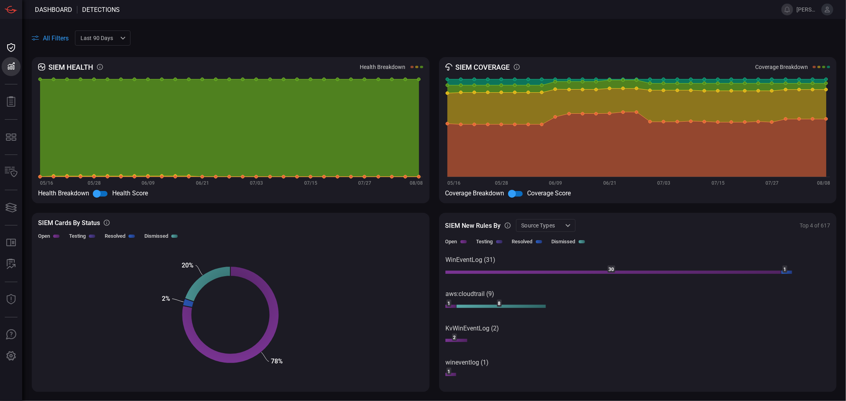
click at [129, 39] on div "Last 90 days quarter ​" at bounding box center [103, 38] width 56 height 15
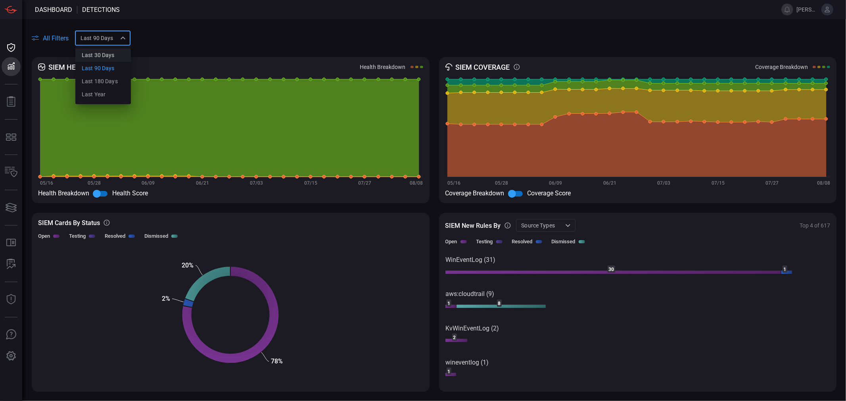
click at [113, 57] on div "Last 30 days" at bounding box center [98, 55] width 33 height 8
type input "month"
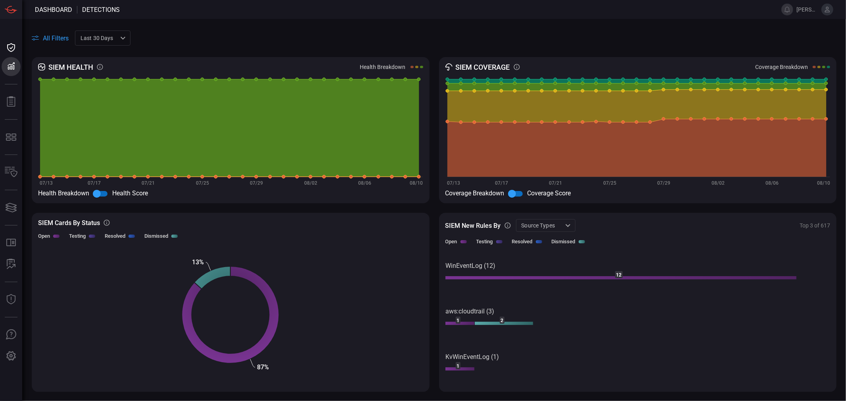
click at [56, 38] on span "All Filters" at bounding box center [56, 39] width 26 height 8
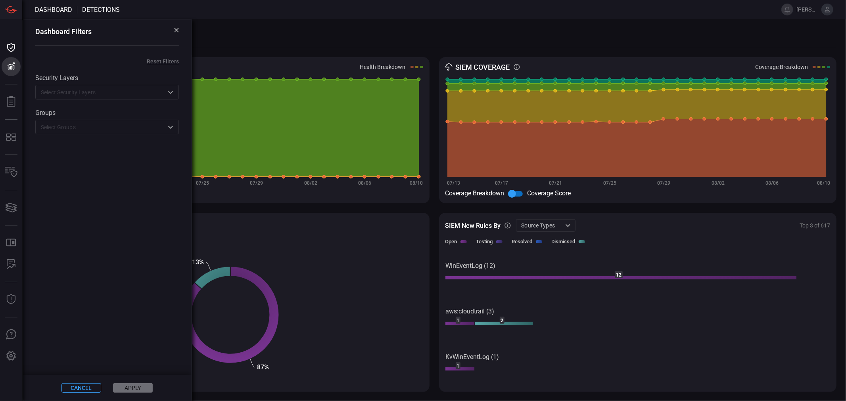
click at [84, 386] on button "Cancel" at bounding box center [81, 389] width 40 height 10
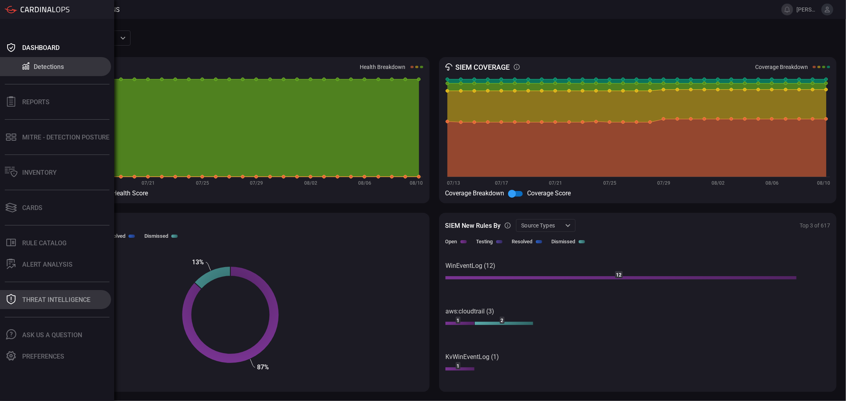
click at [71, 303] on div "Threat Intelligence" at bounding box center [56, 300] width 68 height 8
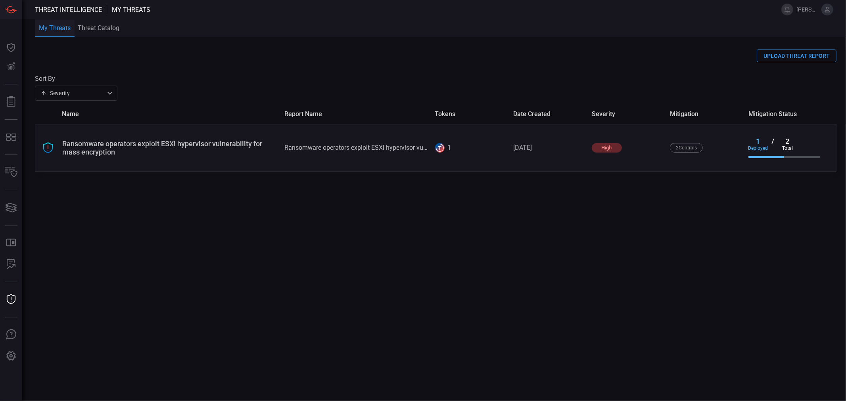
click at [99, 26] on button "Threat Catalog" at bounding box center [99, 28] width 48 height 18
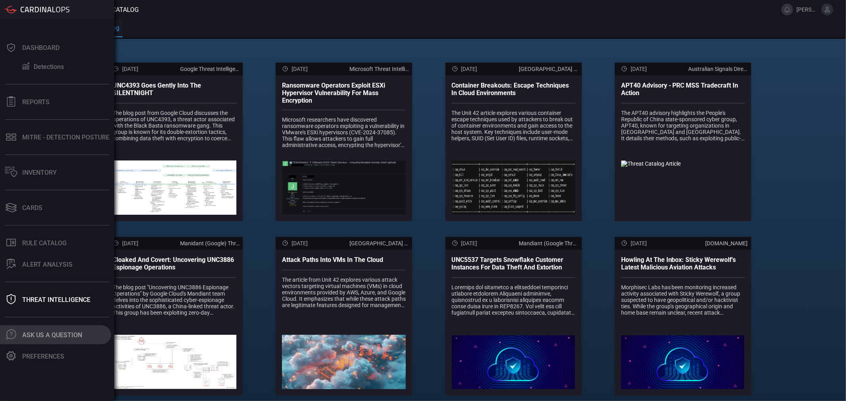
click at [38, 336] on div "Ask Us A Question" at bounding box center [52, 336] width 60 height 8
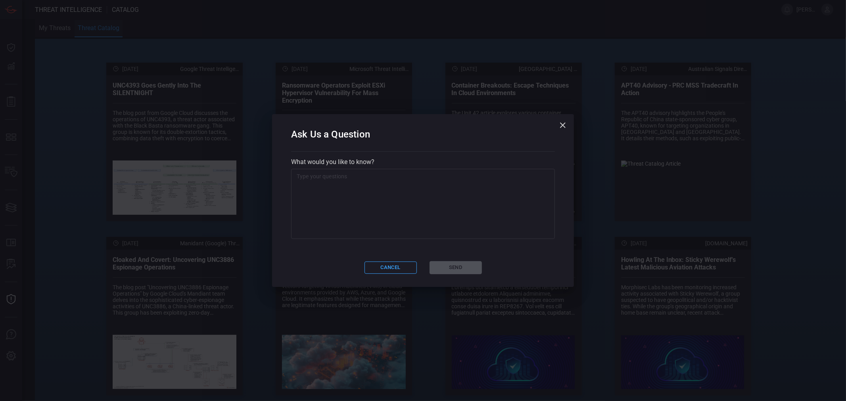
click at [563, 122] on icon "button" at bounding box center [563, 126] width 10 height 10
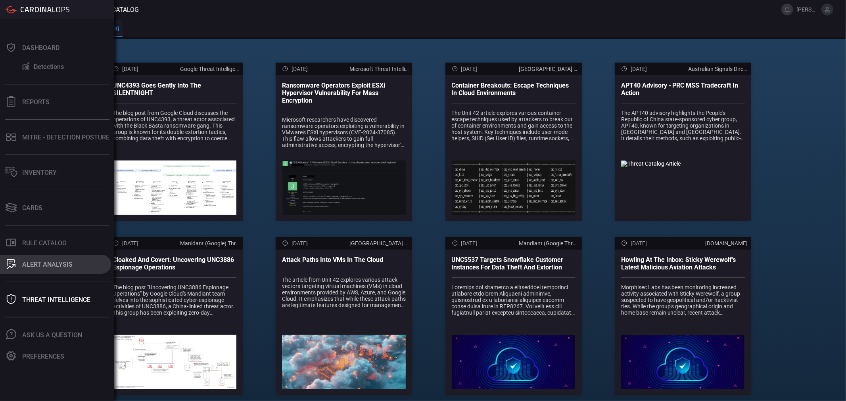
click at [44, 265] on div "ALERT ANALYSIS" at bounding box center [47, 265] width 50 height 8
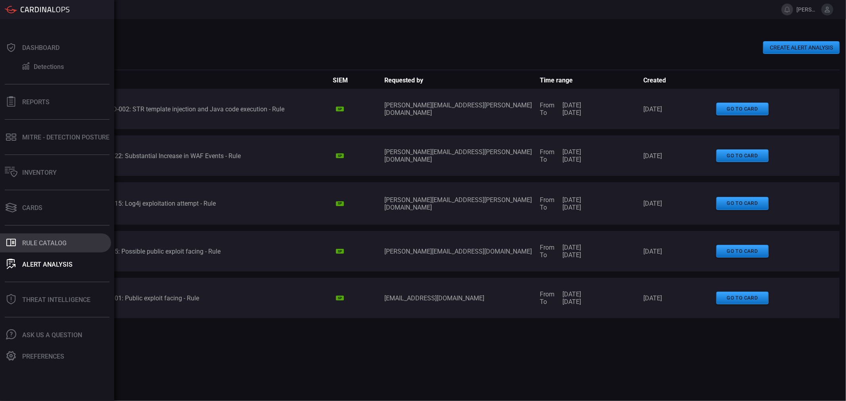
click at [20, 241] on button ".st0_rule_catalog_icon{fill: currentColor;} Rule Catalog" at bounding box center [55, 243] width 111 height 19
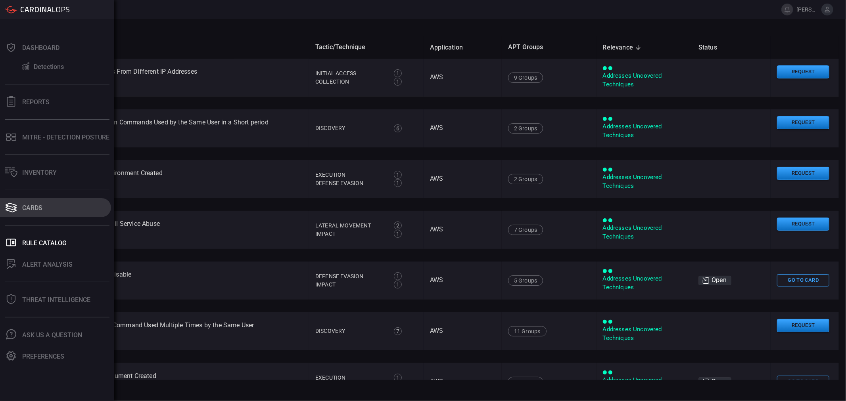
click at [16, 206] on icon at bounding box center [11, 205] width 11 height 5
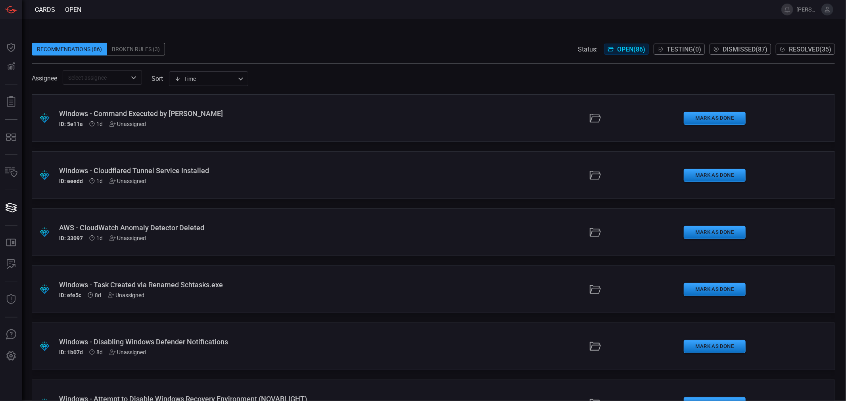
click at [182, 82] on div "Time visibleUpdateTime ​" at bounding box center [208, 78] width 79 height 15
click at [492, 144] on div at bounding box center [423, 200] width 846 height 401
click at [126, 125] on div "Unassigned" at bounding box center [127, 124] width 37 height 6
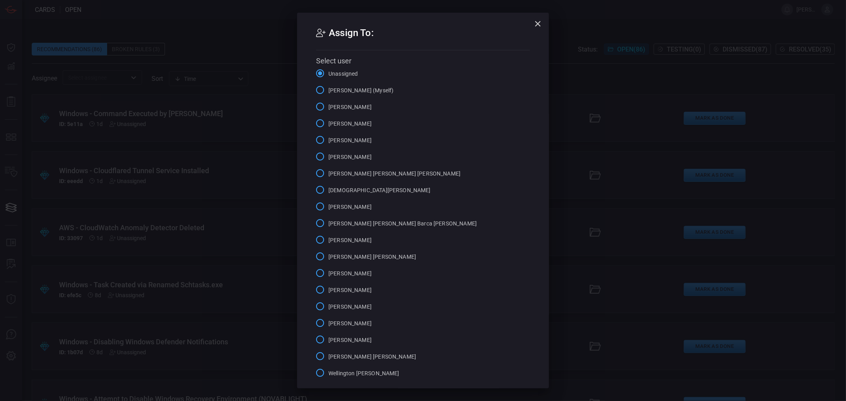
click at [164, 58] on div "Assign To: Select user Unassigned [PERSON_NAME] (Myself) [PERSON_NAME] [PERSON_…" at bounding box center [423, 200] width 846 height 401
click at [538, 24] on icon "button" at bounding box center [538, 24] width 10 height 10
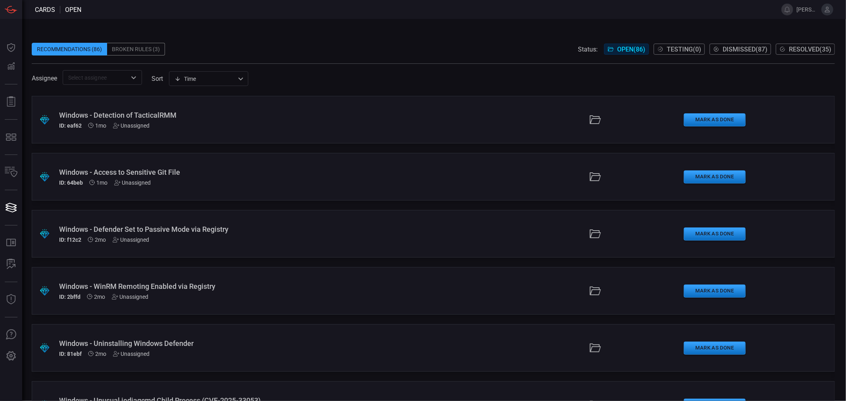
scroll to position [793, 0]
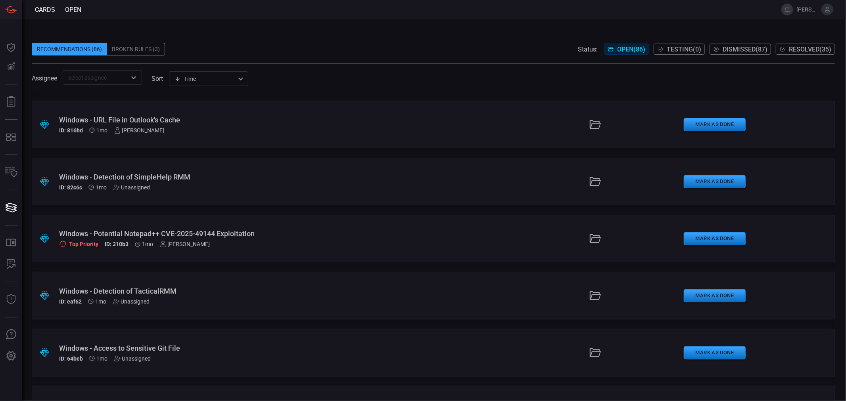
click at [137, 84] on div "​" at bounding box center [102, 77] width 79 height 15
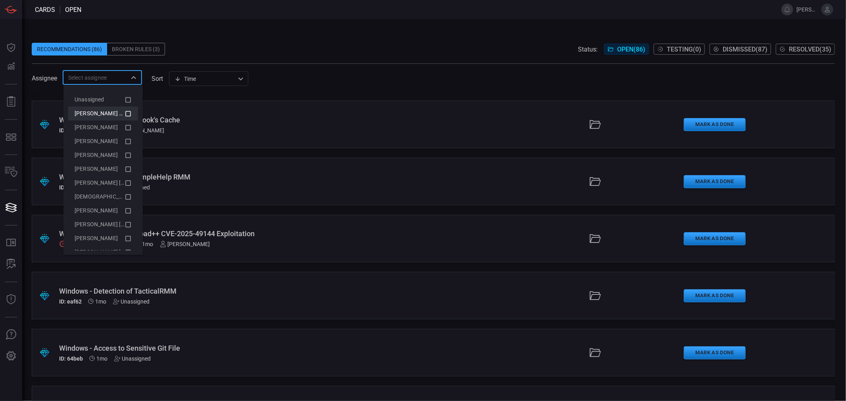
click at [125, 117] on icon at bounding box center [128, 114] width 7 height 10
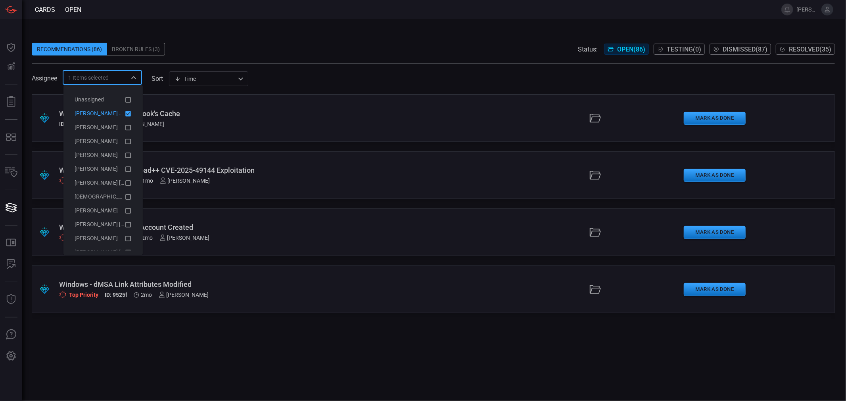
scroll to position [0, 0]
click at [380, 67] on span at bounding box center [433, 67] width 803 height 6
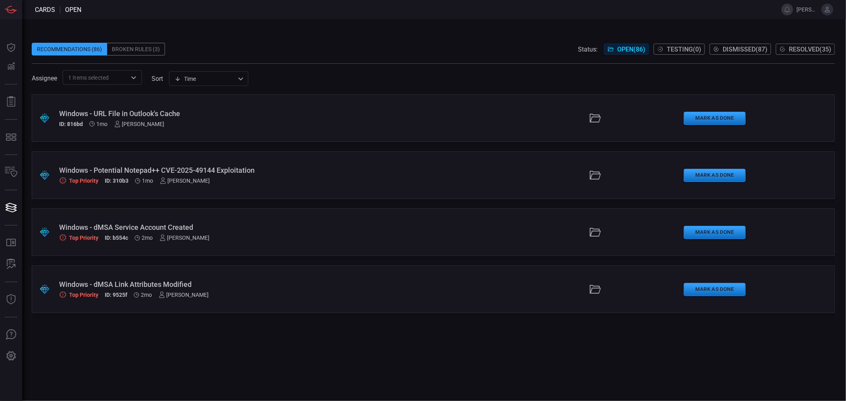
click at [92, 172] on div "Windows - Potential Notepad++ CVE-2025-49144 Exploitation" at bounding box center [206, 170] width 294 height 8
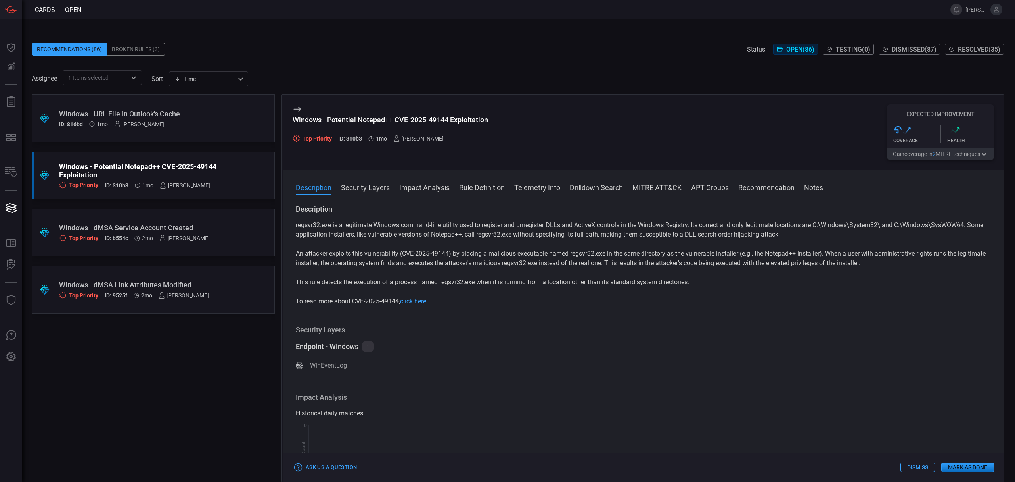
click at [379, 192] on button "Security Layers" at bounding box center [365, 187] width 49 height 10
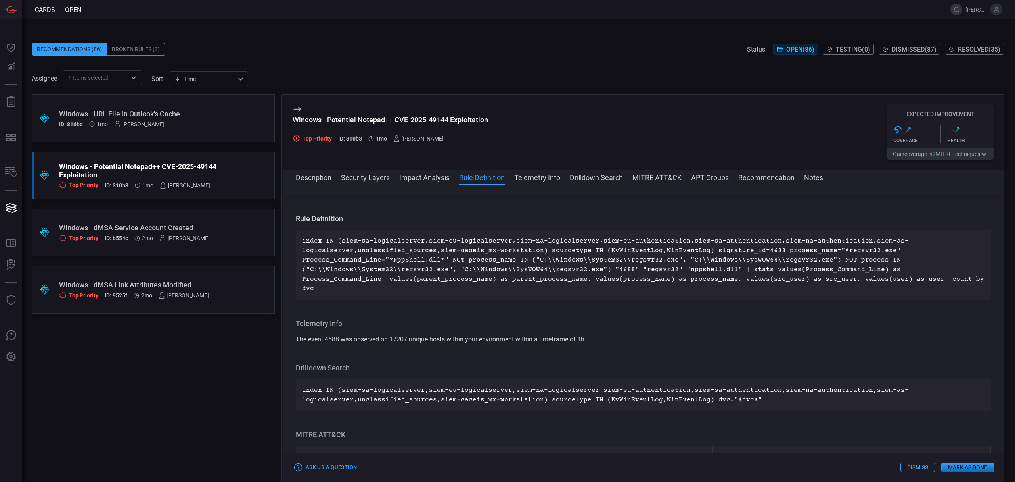
scroll to position [324, 0]
click at [317, 176] on button "Description" at bounding box center [314, 177] width 36 height 10
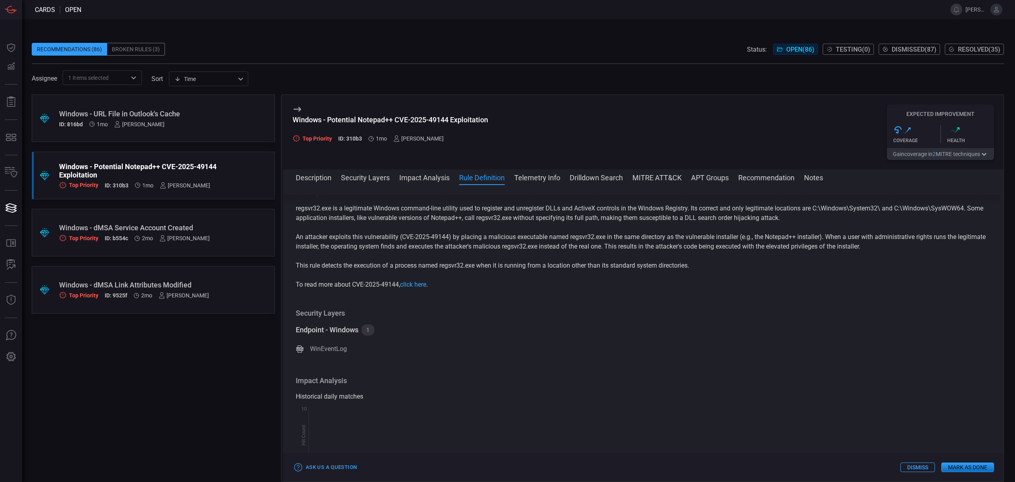
scroll to position [0, 0]
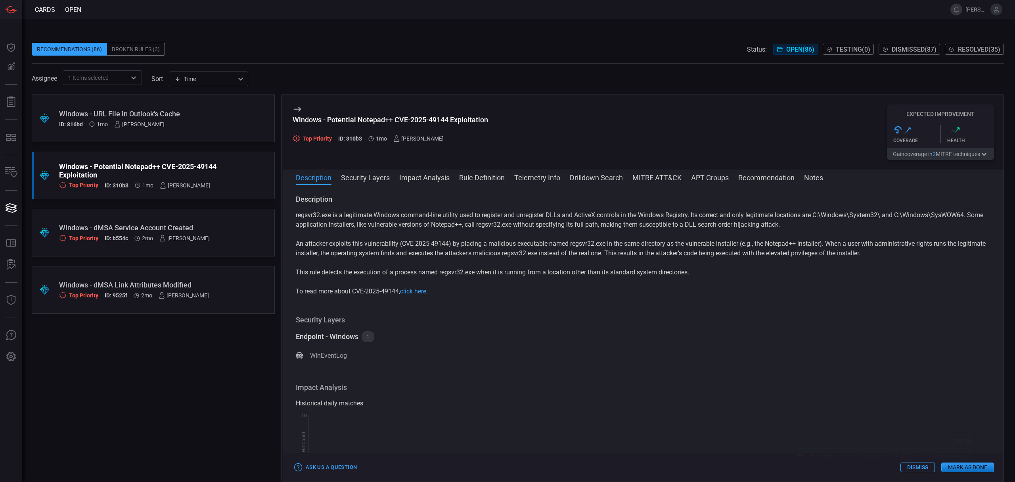
click at [375, 177] on button "Security Layers" at bounding box center [365, 177] width 49 height 10
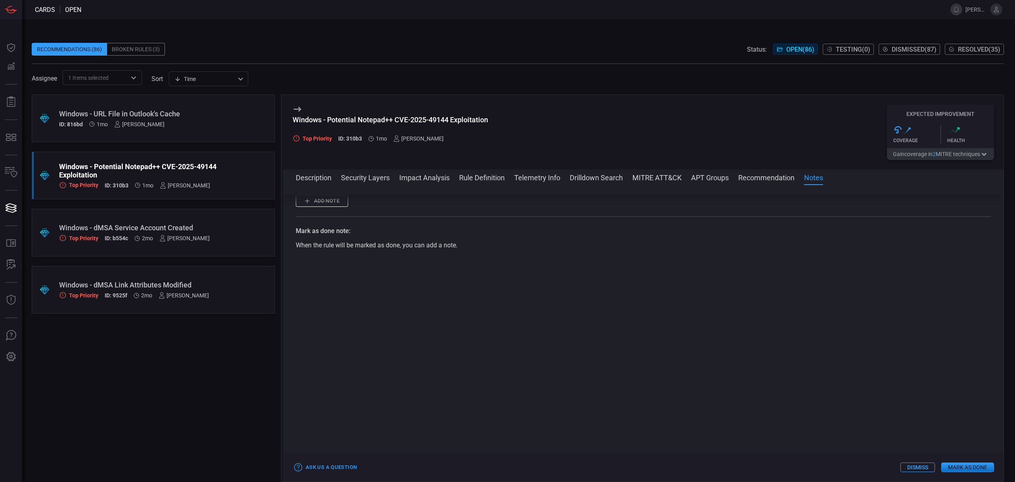
scroll to position [673, 0]
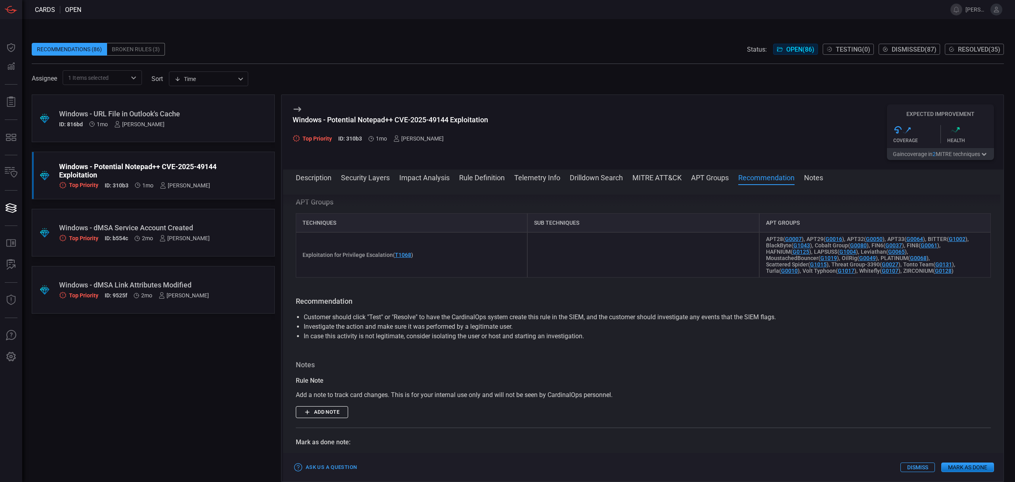
click at [410, 180] on button "Impact Analysis" at bounding box center [424, 177] width 50 height 10
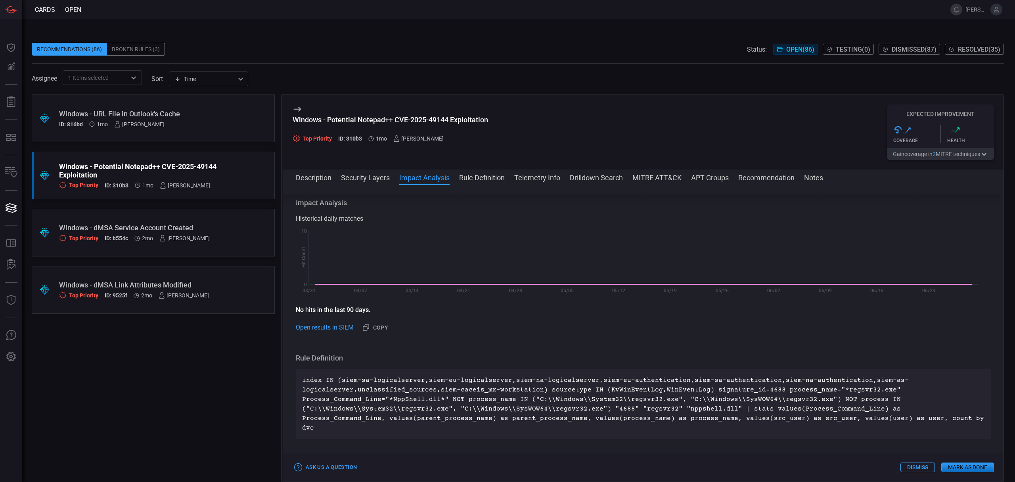
scroll to position [180, 0]
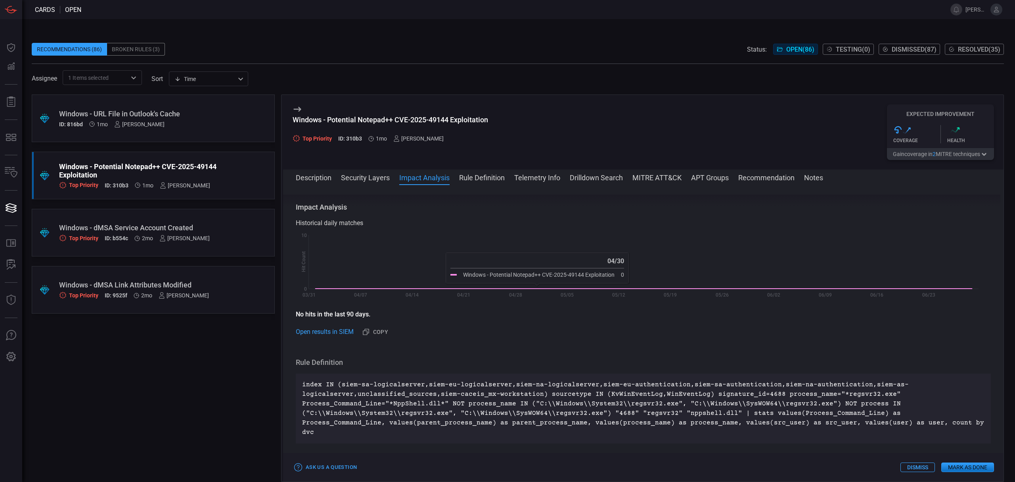
click at [478, 182] on button "Rule Definition" at bounding box center [482, 177] width 46 height 10
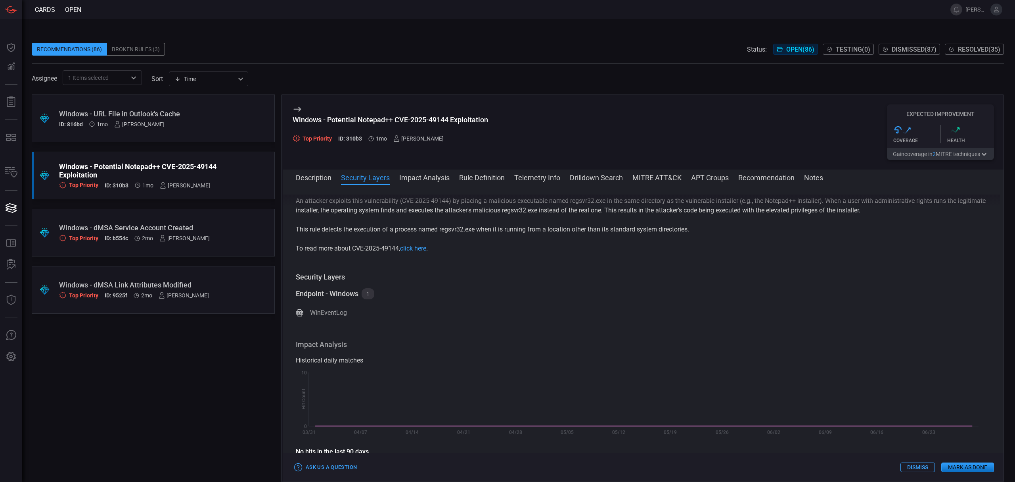
scroll to position [0, 0]
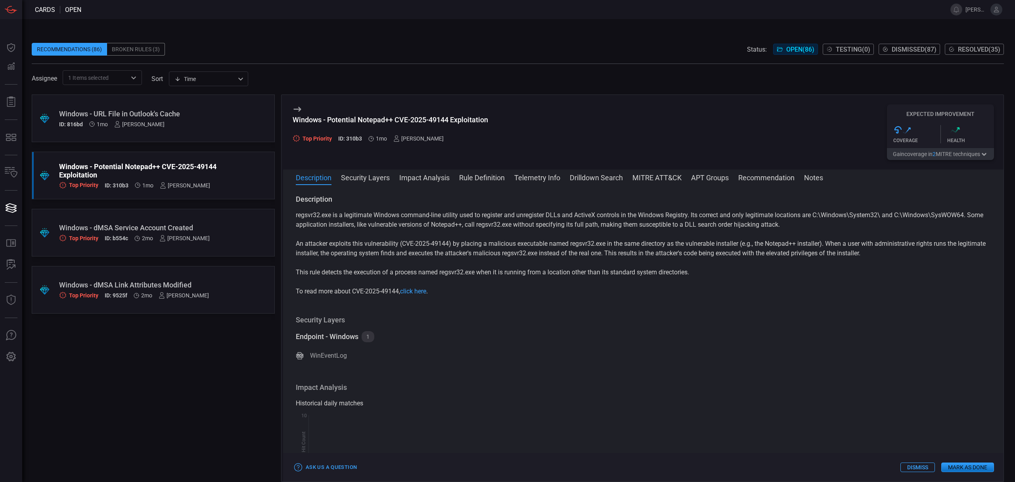
click at [767, 179] on button "Recommendation" at bounding box center [767, 177] width 56 height 10
click at [99, 163] on div "Windows - Potential Notepad++ CVE-2025-49144 Exploitation" at bounding box center [138, 170] width 158 height 17
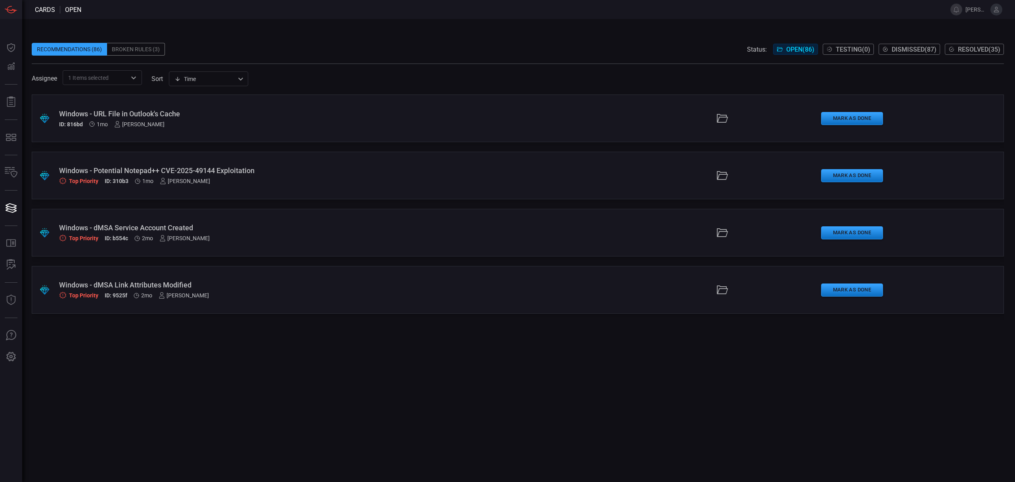
click at [124, 172] on div "Windows - Potential Notepad++ CVE-2025-49144 Exploitation" at bounding box center [248, 170] width 379 height 8
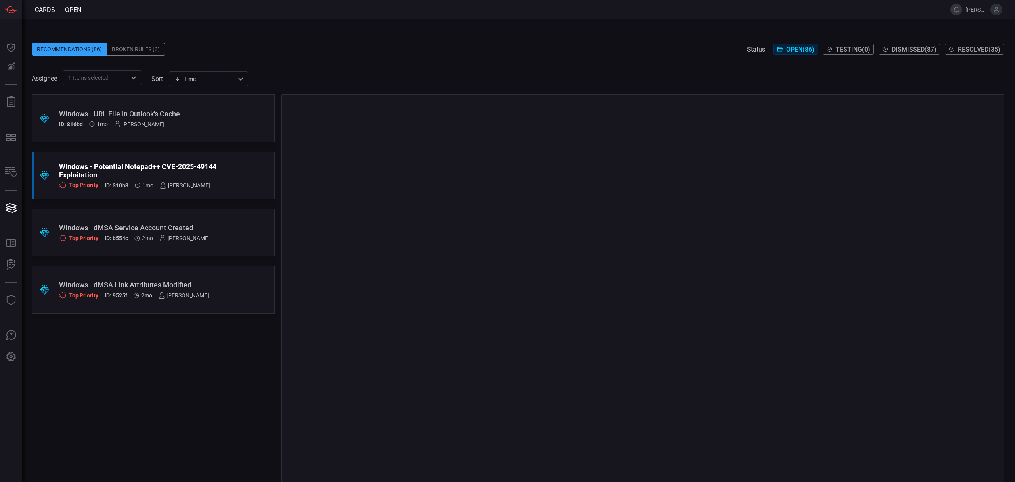
click at [125, 225] on div "Windows - dMSA Service Account Created" at bounding box center [138, 227] width 158 height 8
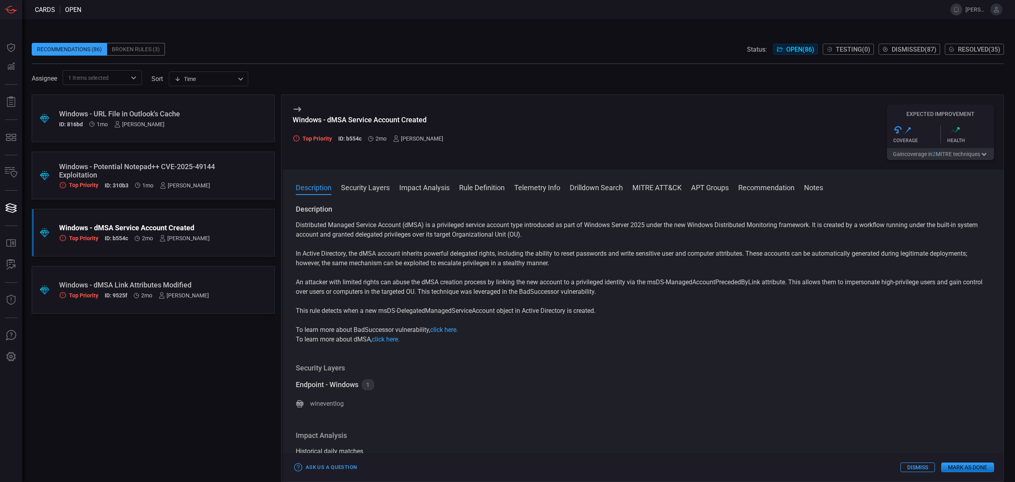
click at [531, 192] on button "Telemetry Info" at bounding box center [537, 187] width 46 height 10
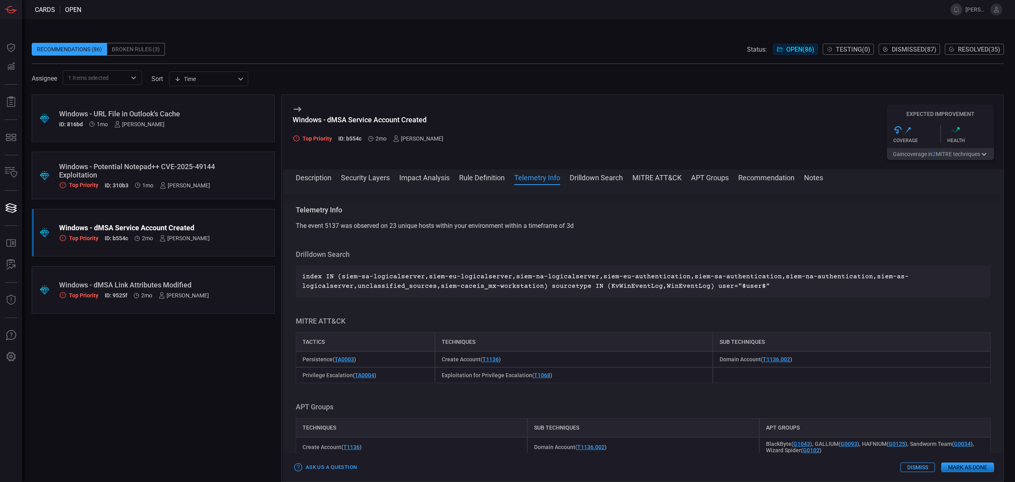
scroll to position [449, 0]
click at [472, 171] on div "Description Security Layers Impact Analysis Rule Definition Telemetry Info Dril…" at bounding box center [643, 325] width 721 height 312
click at [480, 184] on span at bounding box center [643, 188] width 721 height 13
click at [480, 181] on button "Rule Definition" at bounding box center [482, 177] width 46 height 10
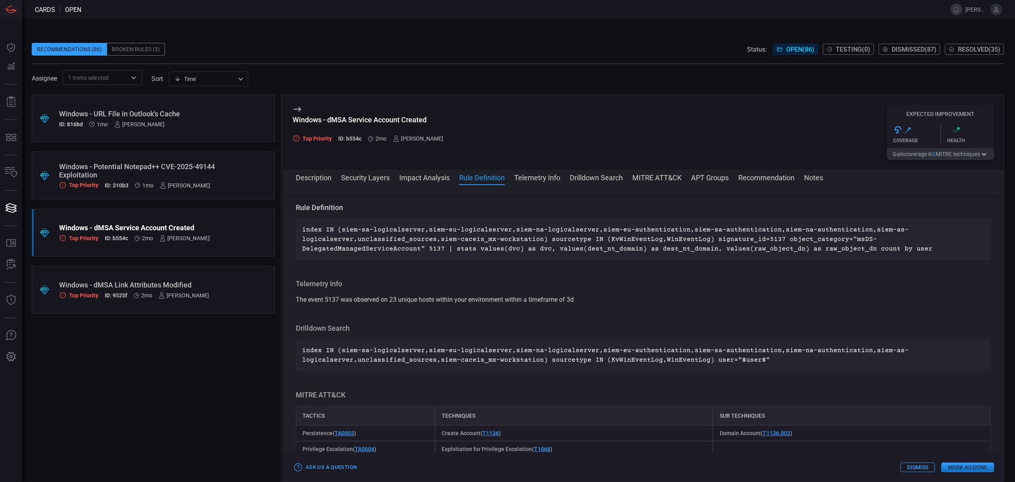
click at [438, 180] on button "Impact Analysis" at bounding box center [424, 177] width 50 height 10
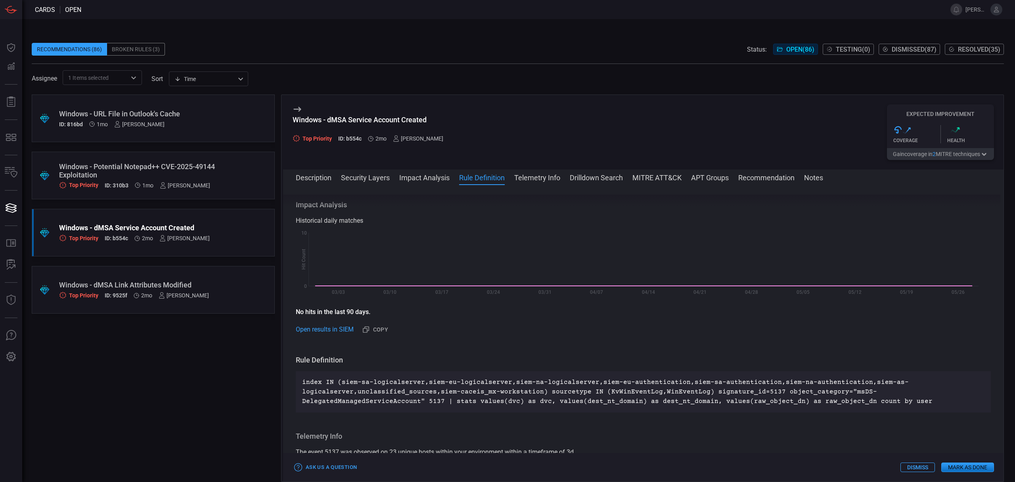
scroll to position [218, 0]
click at [372, 180] on button "Security Layers" at bounding box center [365, 177] width 49 height 10
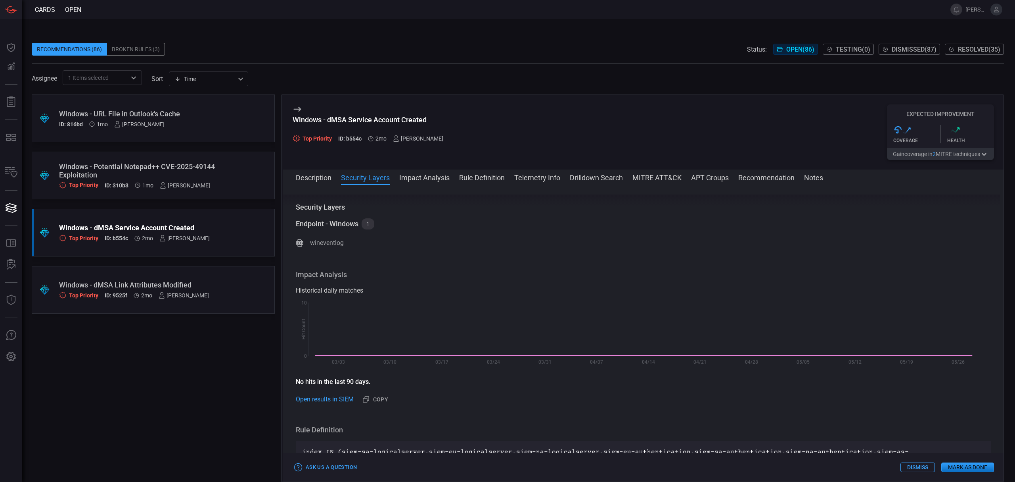
click at [475, 178] on button "Rule Definition" at bounding box center [482, 177] width 46 height 10
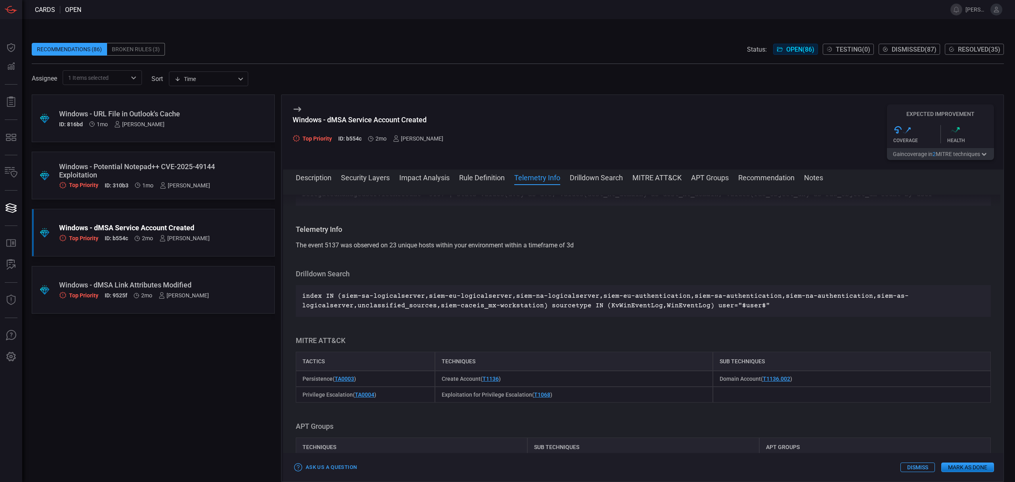
scroll to position [478, 0]
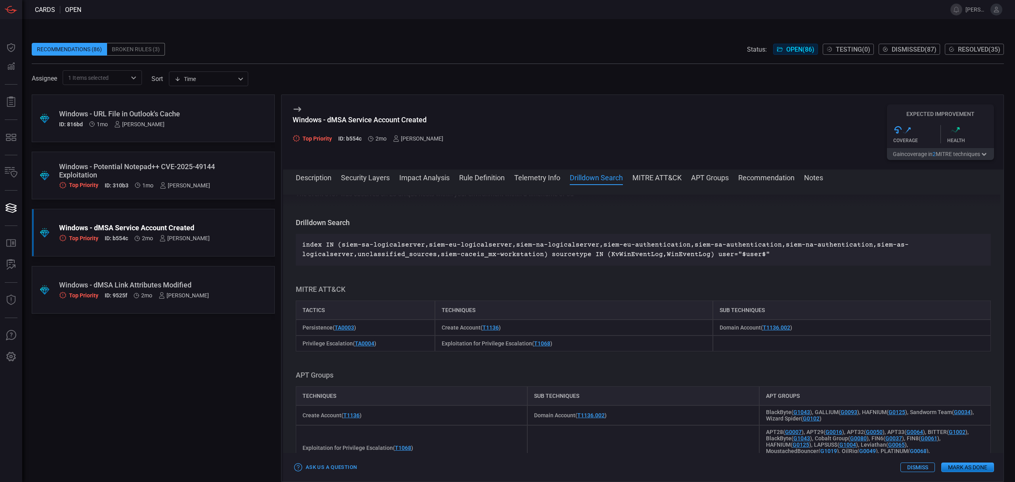
click at [664, 176] on button "MITRE ATT&CK" at bounding box center [657, 177] width 49 height 10
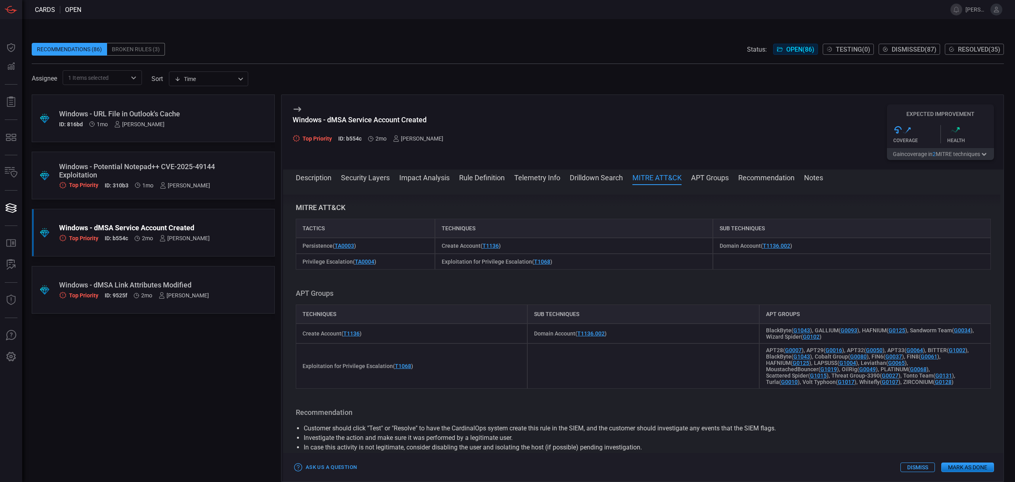
click at [116, 286] on div "Windows - dMSA Link Attributes Modified" at bounding box center [138, 284] width 158 height 8
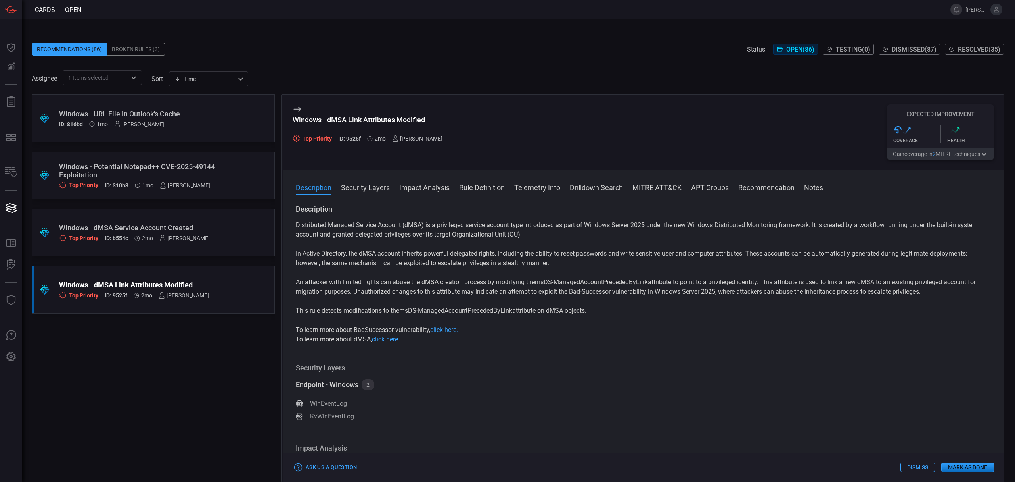
click at [591, 190] on button "Drilldown Search" at bounding box center [596, 187] width 53 height 10
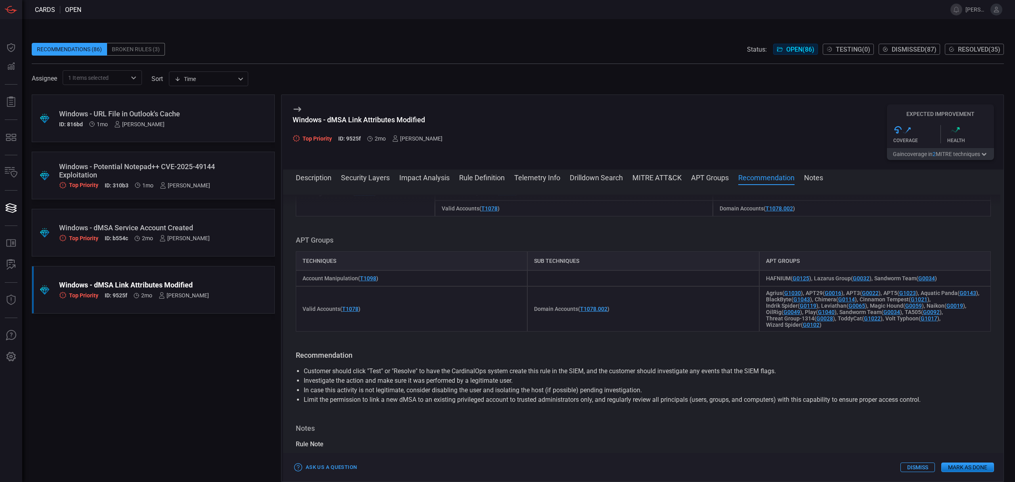
scroll to position [727, 0]
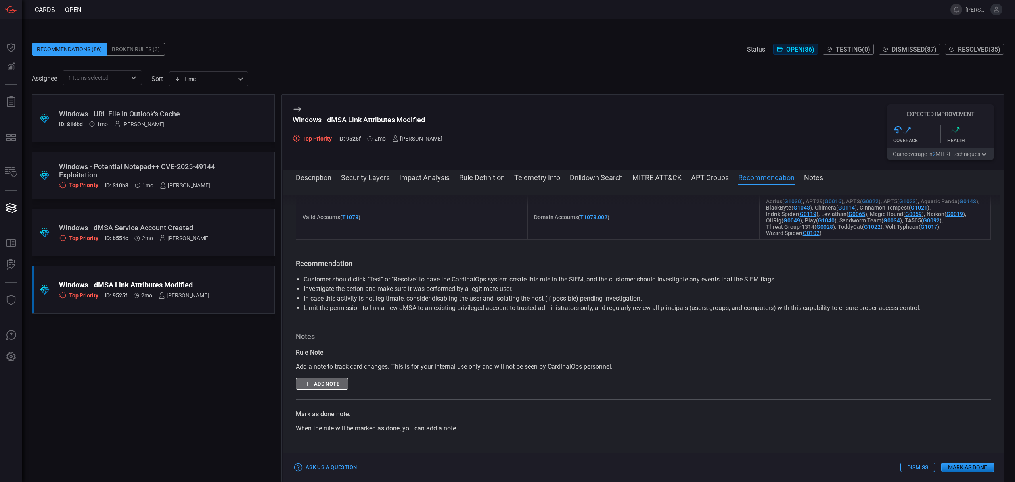
click at [327, 390] on button "Add note" at bounding box center [322, 384] width 52 height 12
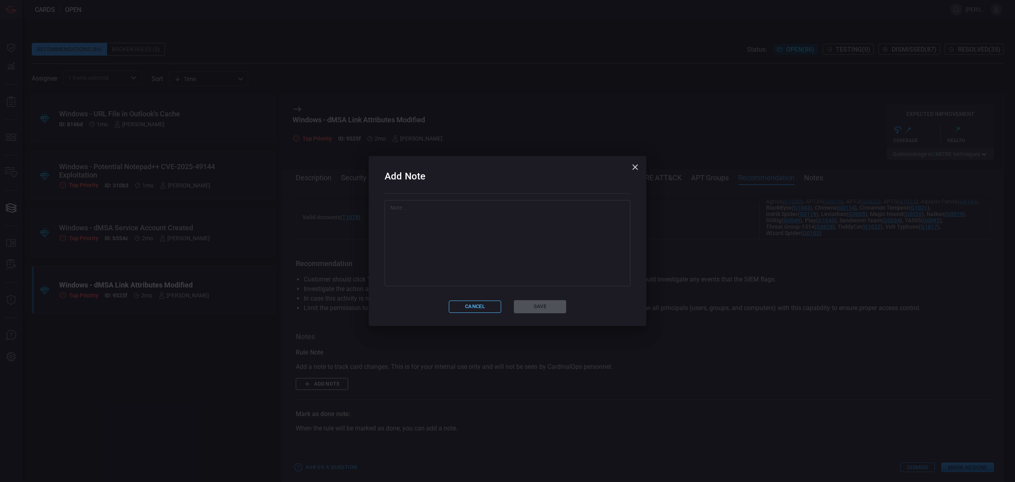
click at [474, 310] on button "Cancel" at bounding box center [475, 306] width 52 height 12
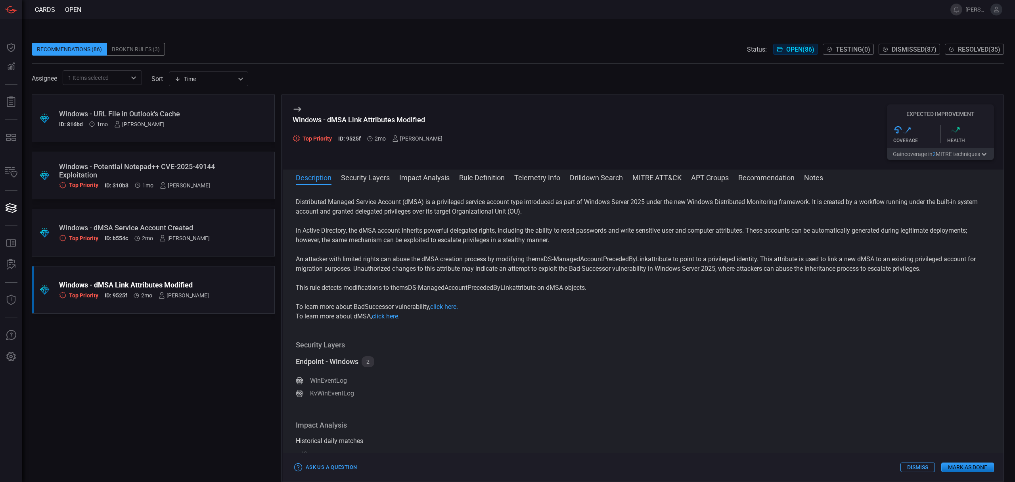
scroll to position [0, 0]
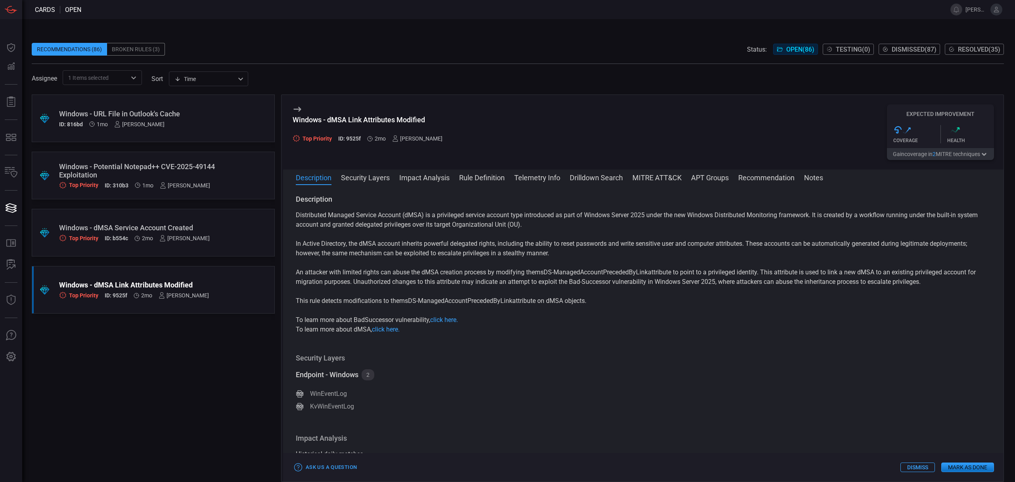
click at [316, 179] on button "Description" at bounding box center [314, 177] width 36 height 10
drag, startPoint x: 595, startPoint y: 306, endPoint x: 293, endPoint y: 221, distance: 314.0
click at [293, 221] on div "Description Distributed Managed Service Account (dMSA) is a privileged service …" at bounding box center [643, 331] width 721 height 274
click at [302, 213] on p "Distributed Managed Service Account (dMSA) is a privileged service account type…" at bounding box center [643, 219] width 695 height 19
drag, startPoint x: 296, startPoint y: 215, endPoint x: 593, endPoint y: 302, distance: 309.4
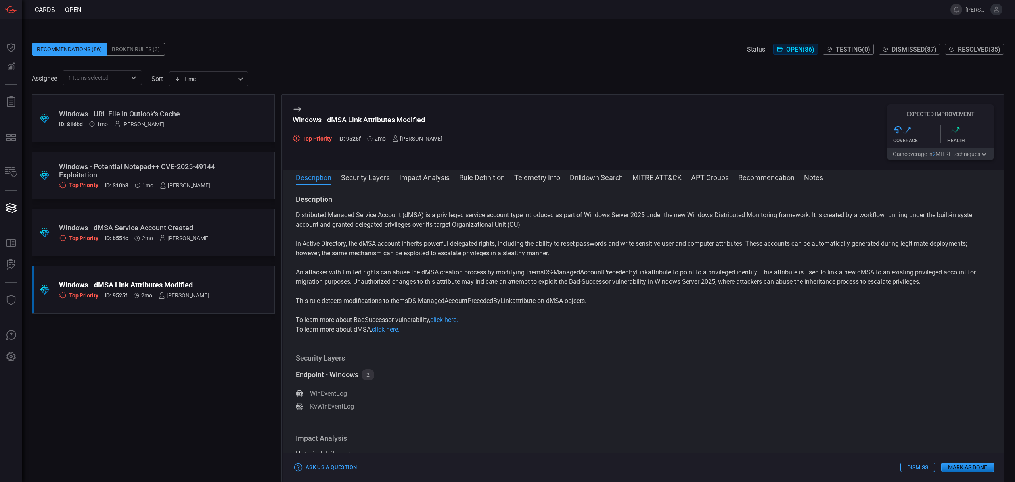
click at [593, 302] on div "Distributed Managed Service Account (dMSA) is a privileged service account type…" at bounding box center [643, 272] width 695 height 124
click at [155, 161] on div ".suggested_cards_icon{fill:url(#suggested_cards_icon);} Windows - Potential Not…" at bounding box center [153, 176] width 243 height 48
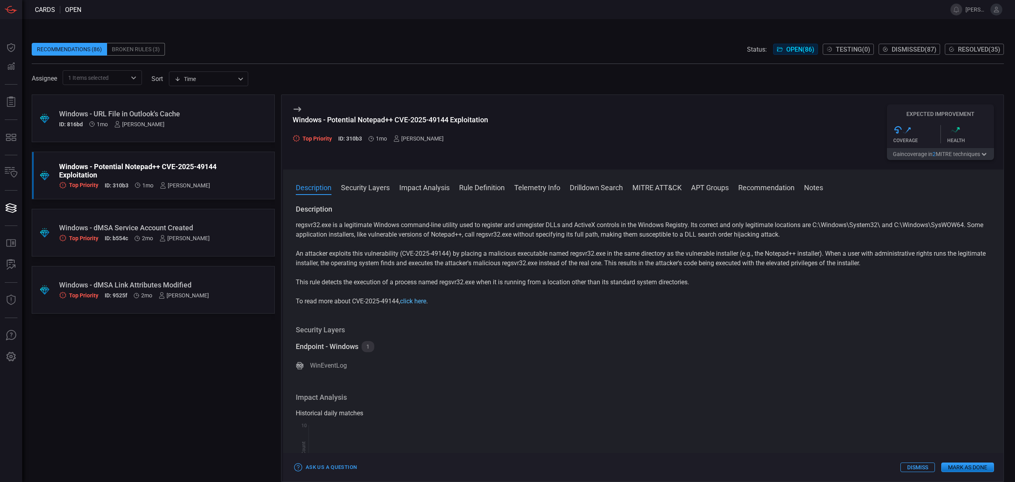
click at [416, 302] on link "click here" at bounding box center [413, 301] width 26 height 8
click at [544, 182] on div "Description Security Layers Impact Analysis Rule Definition Telemetry Info Dril…" at bounding box center [643, 325] width 721 height 312
click at [543, 184] on button "Telemetry Info" at bounding box center [537, 187] width 46 height 10
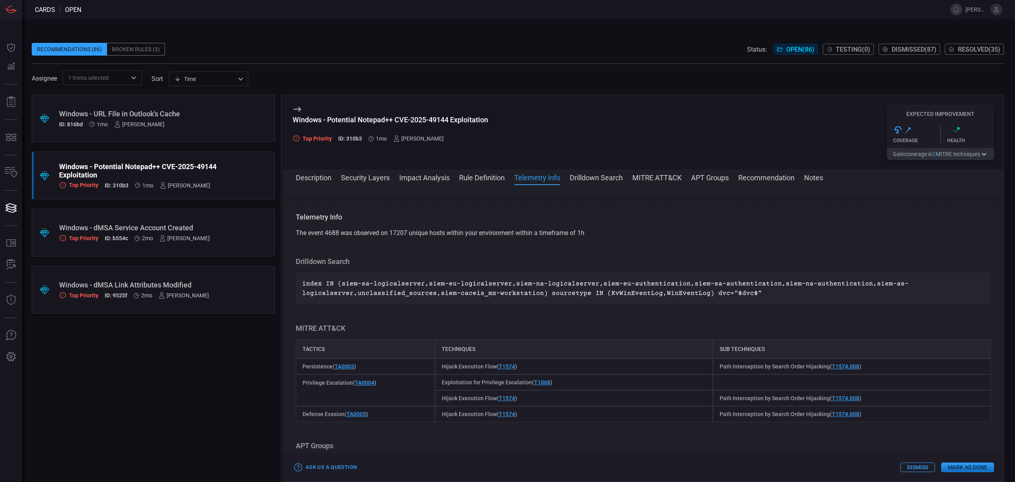
click at [589, 180] on button "Drilldown Search" at bounding box center [596, 177] width 53 height 10
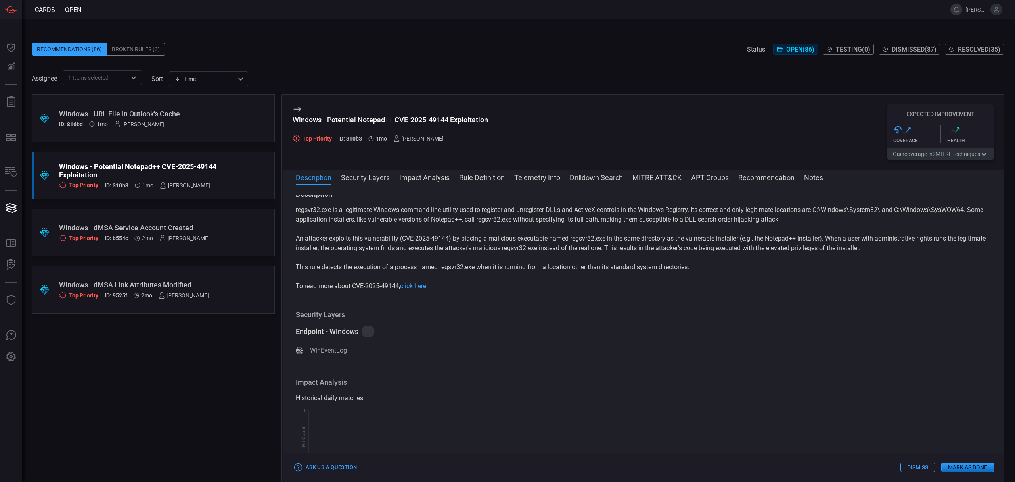
scroll to position [0, 0]
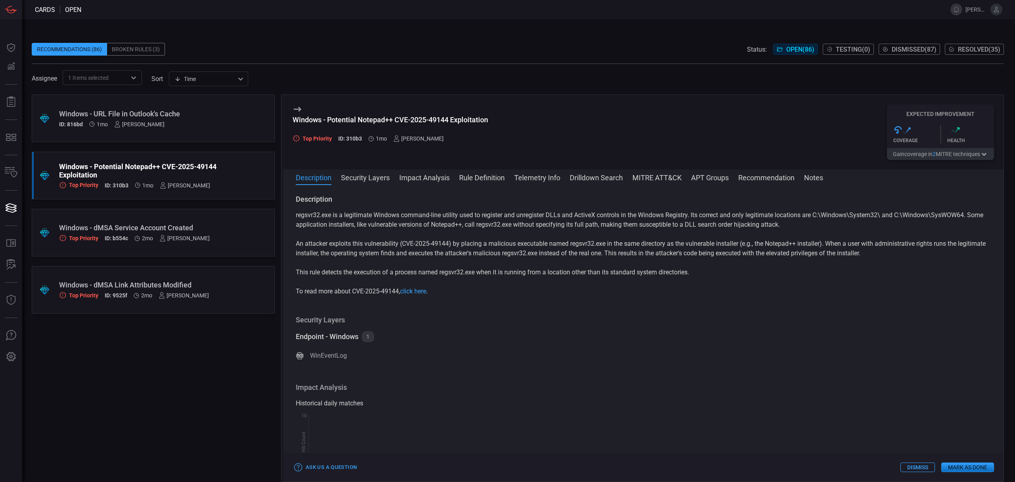
click at [356, 182] on button "Security Layers" at bounding box center [365, 177] width 49 height 10
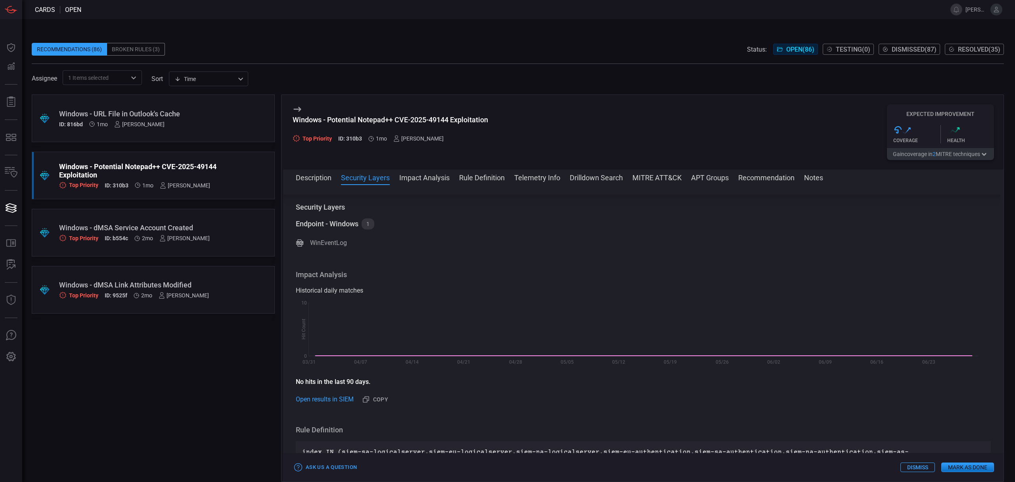
click at [418, 182] on button "Impact Analysis" at bounding box center [424, 177] width 50 height 10
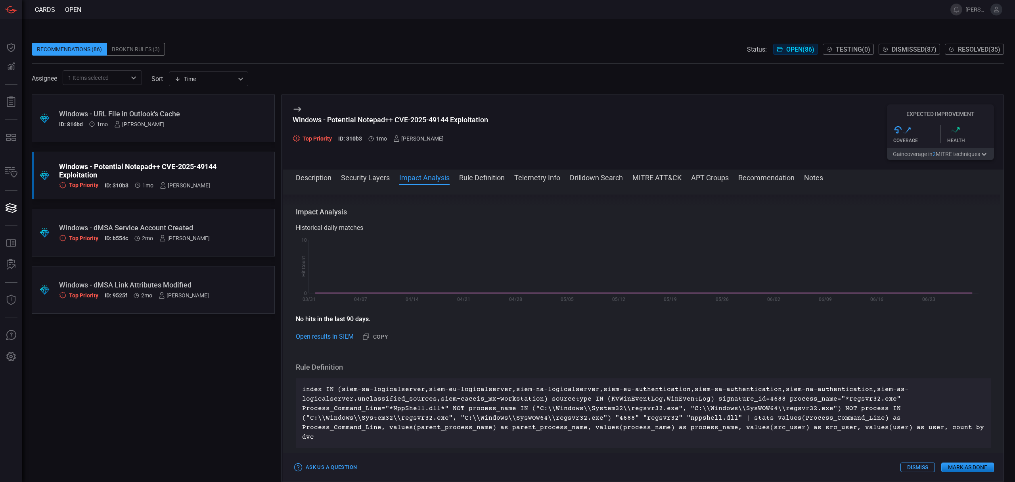
scroll to position [180, 0]
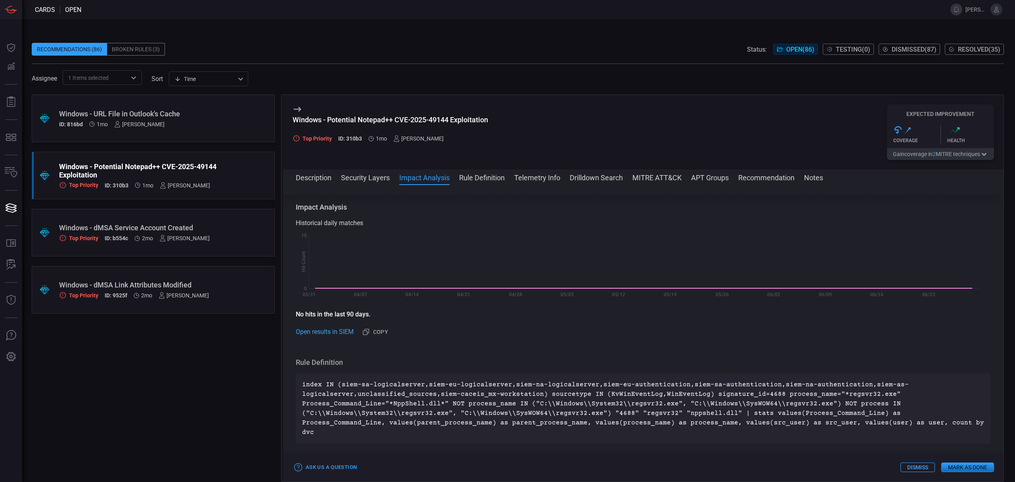
click at [715, 181] on button "APT Groups" at bounding box center [710, 177] width 38 height 10
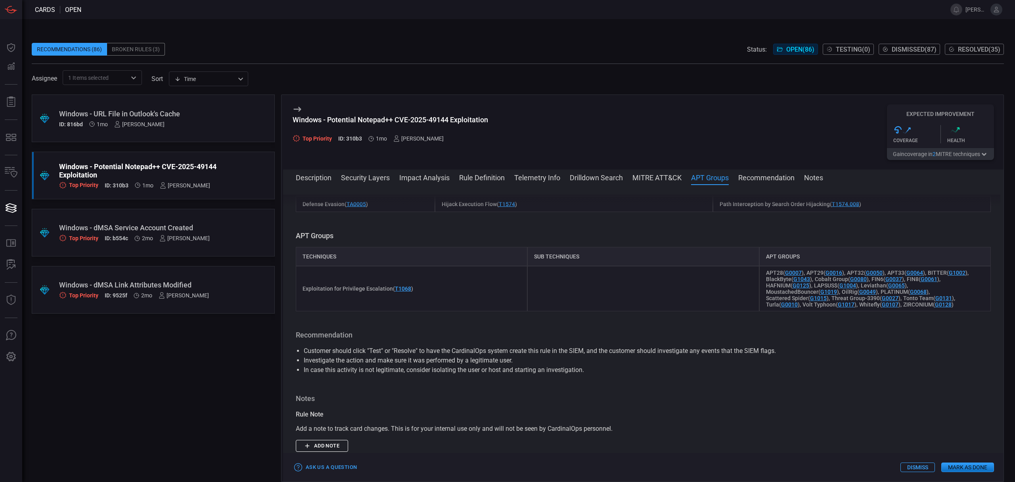
scroll to position [658, 0]
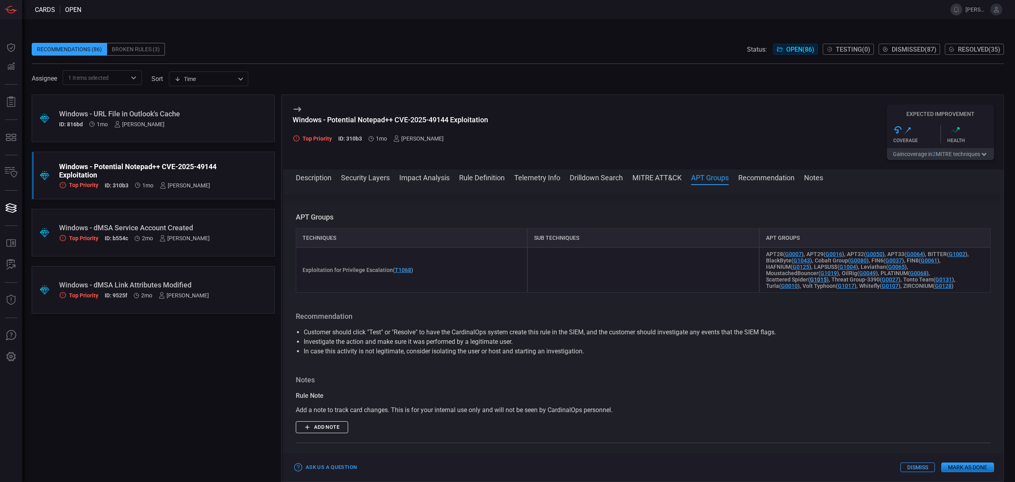
click at [816, 276] on link "G1015" at bounding box center [818, 279] width 17 height 6
click at [792, 375] on h3 "Notes" at bounding box center [643, 380] width 695 height 10
click at [492, 186] on span at bounding box center [643, 188] width 721 height 13
click at [492, 179] on button "Rule Definition" at bounding box center [482, 177] width 46 height 10
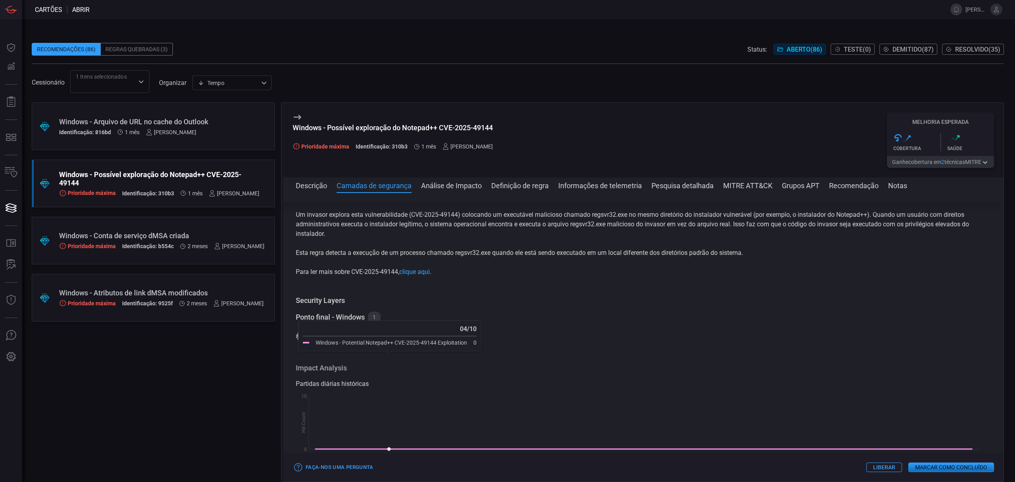
scroll to position [36, 0]
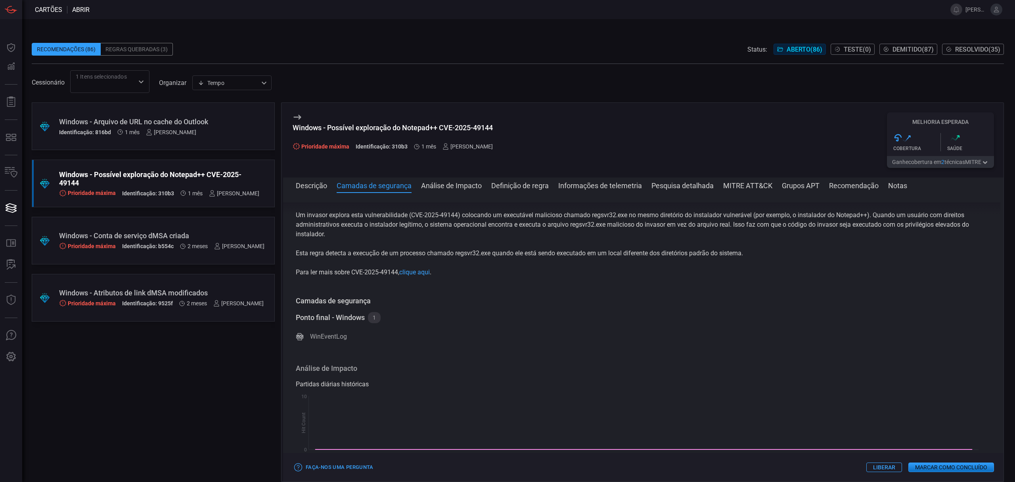
click at [374, 320] on font "1" at bounding box center [374, 317] width 3 height 6
click at [443, 323] on div "Ponto final - Windows 1" at bounding box center [643, 317] width 695 height 11
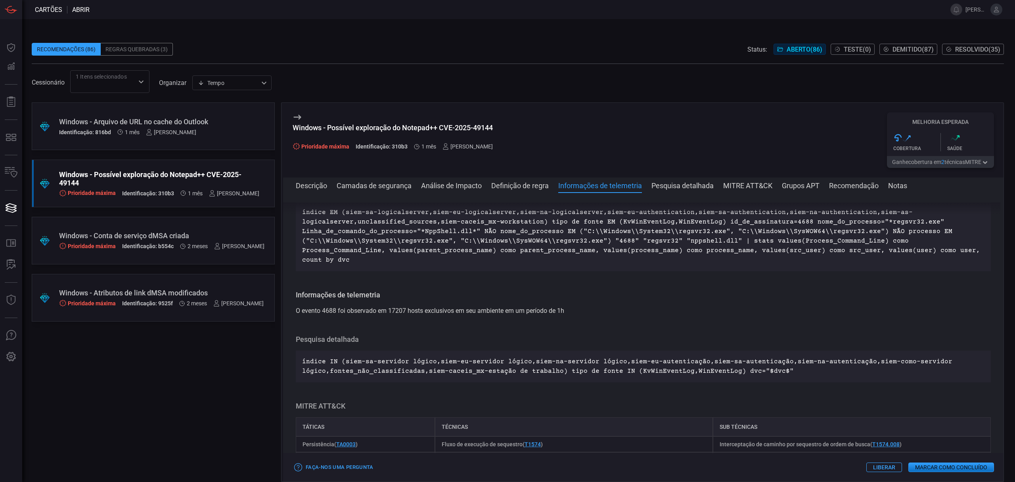
scroll to position [351, 0]
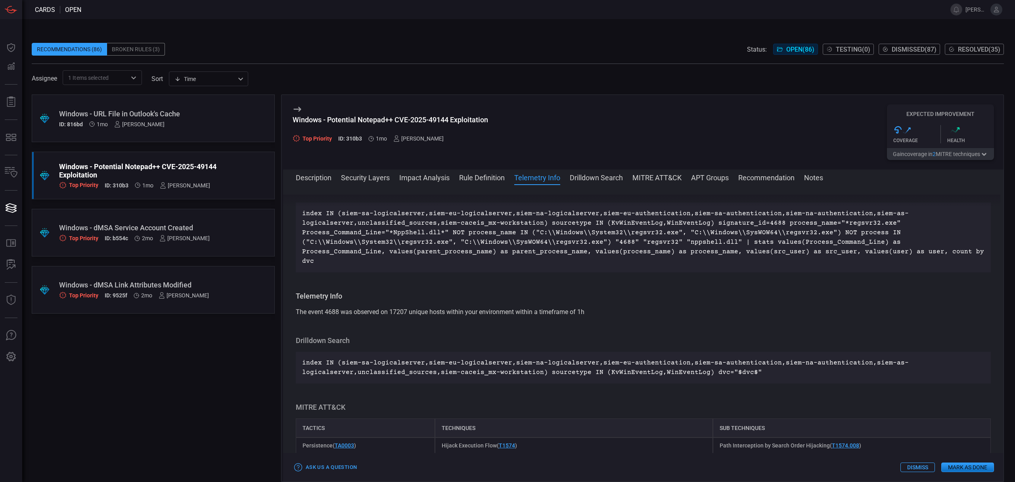
click at [817, 177] on button "Notes" at bounding box center [813, 177] width 19 height 10
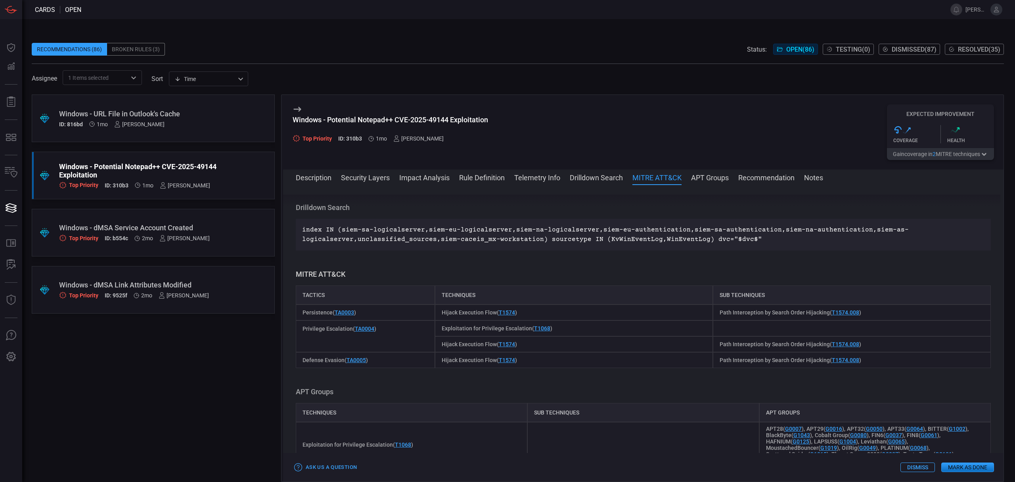
scroll to position [507, 0]
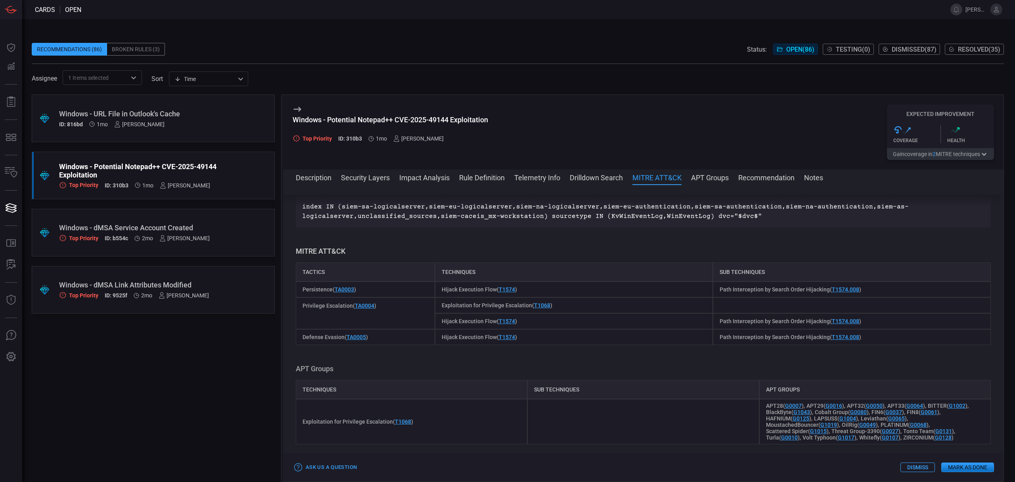
click at [914, 468] on button "Dismiss" at bounding box center [918, 467] width 35 height 10
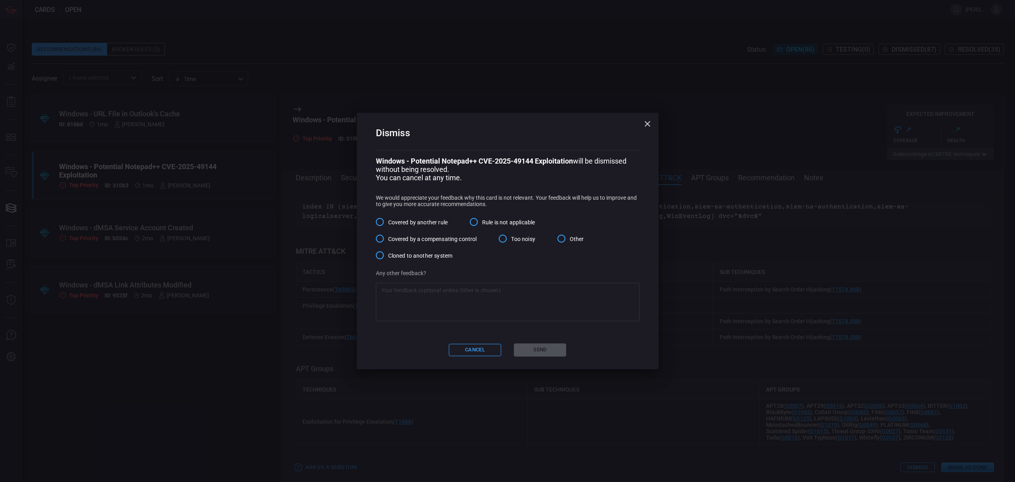
click at [516, 221] on span "Rule is not applicable" at bounding box center [508, 222] width 53 height 8
click at [482, 221] on input "Rule is not applicable" at bounding box center [474, 221] width 17 height 17
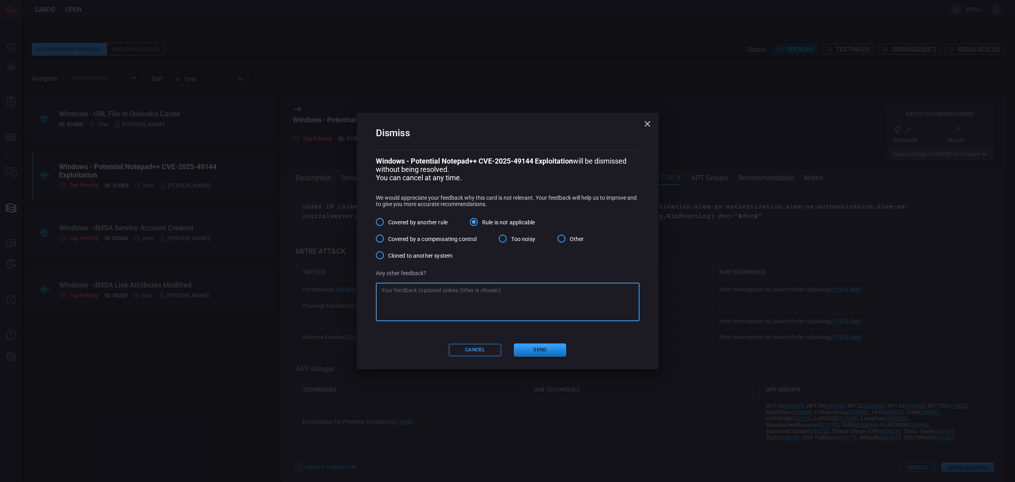
click at [535, 304] on textarea at bounding box center [508, 302] width 253 height 32
